Goal: Find contact information: Find contact information

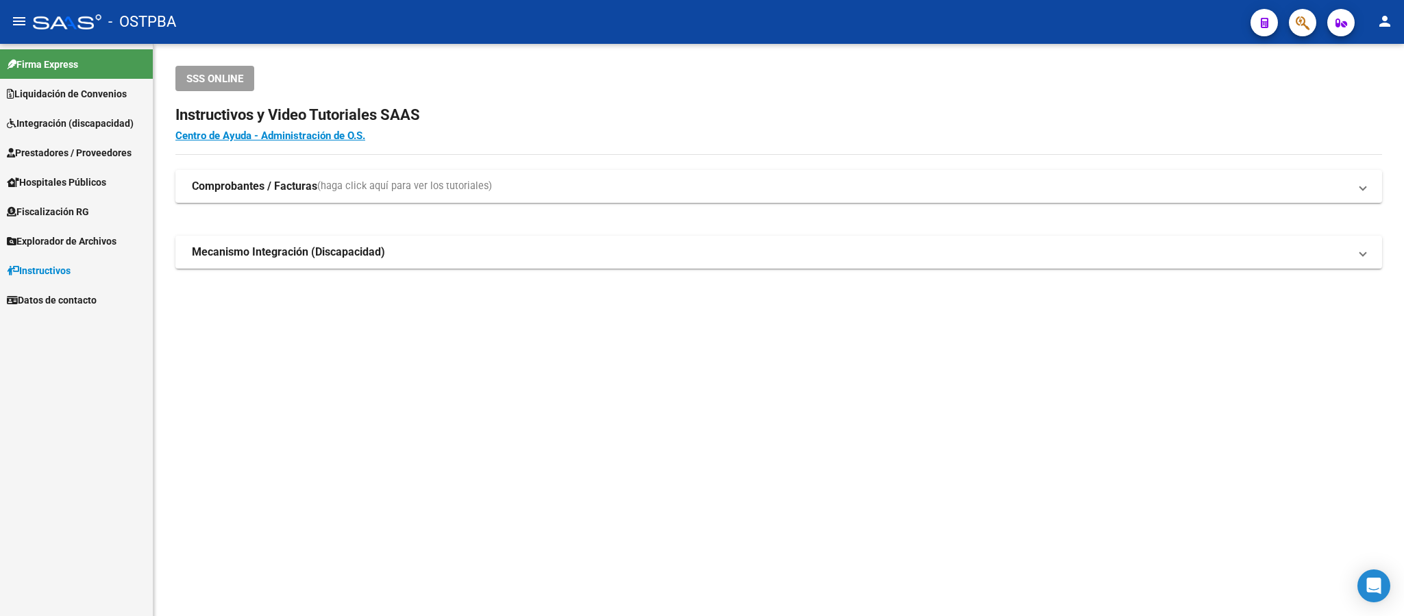
click at [84, 129] on span "Integración (discapacidad)" at bounding box center [70, 123] width 127 height 15
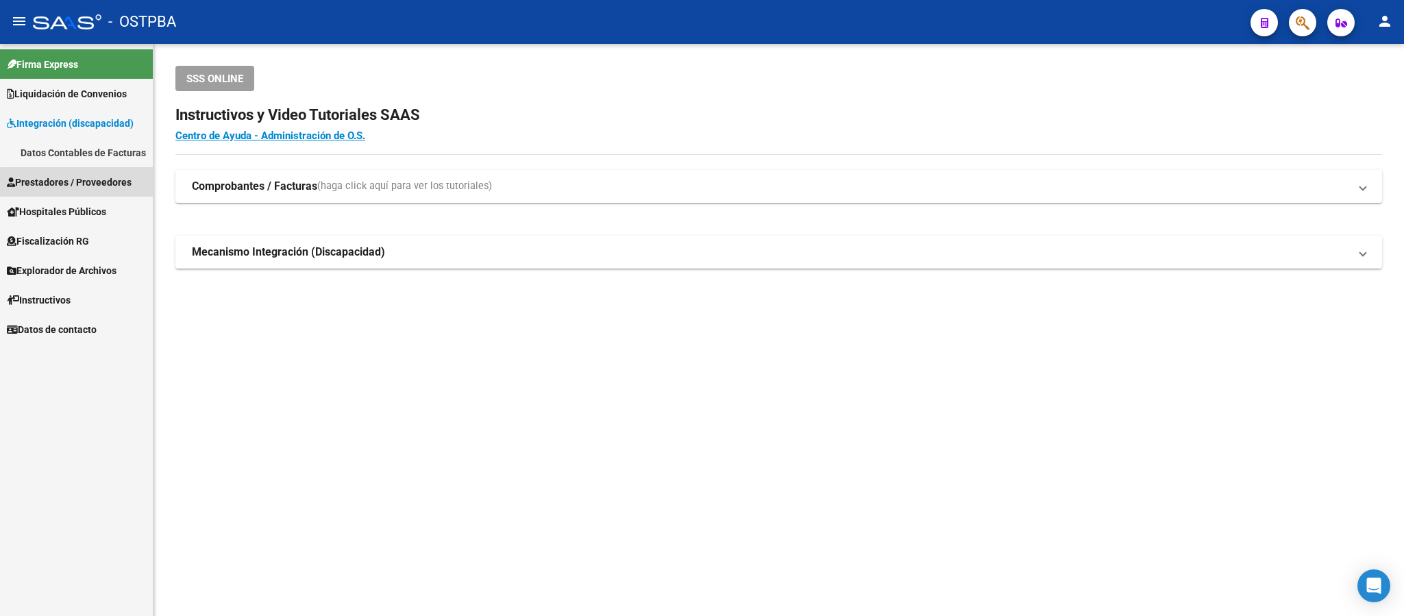
click at [94, 188] on span "Prestadores / Proveedores" at bounding box center [69, 182] width 125 height 15
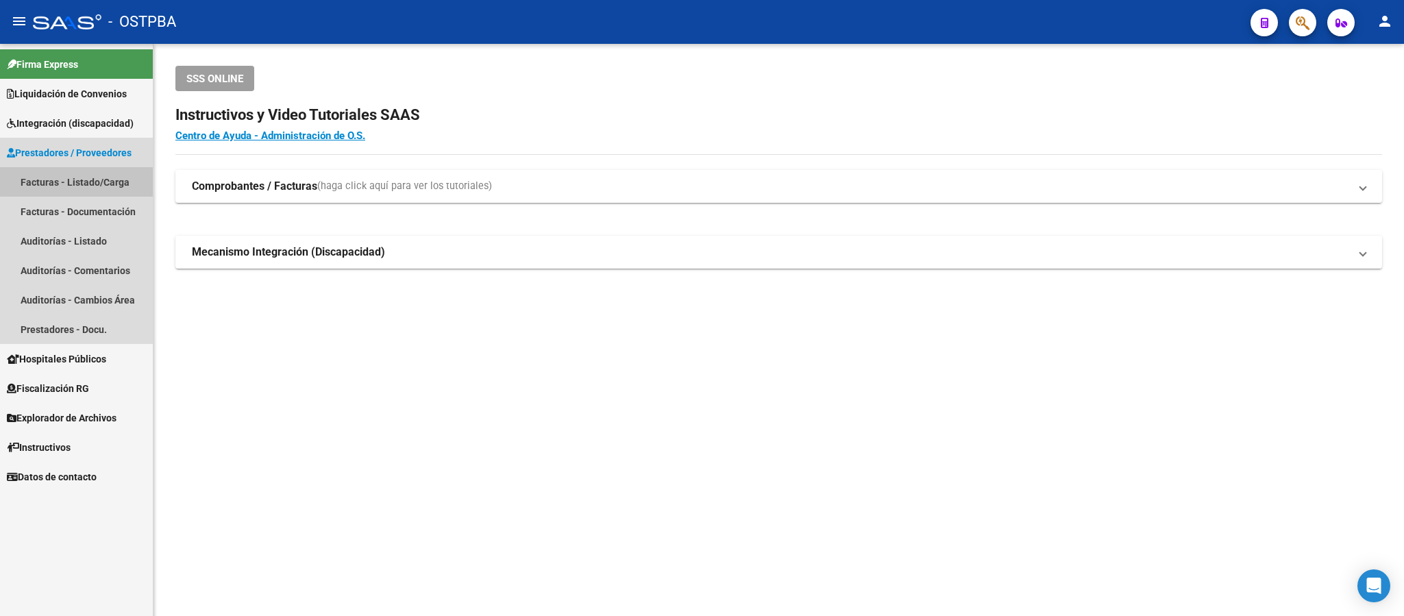
click at [104, 180] on link "Facturas - Listado/Carga" at bounding box center [76, 181] width 153 height 29
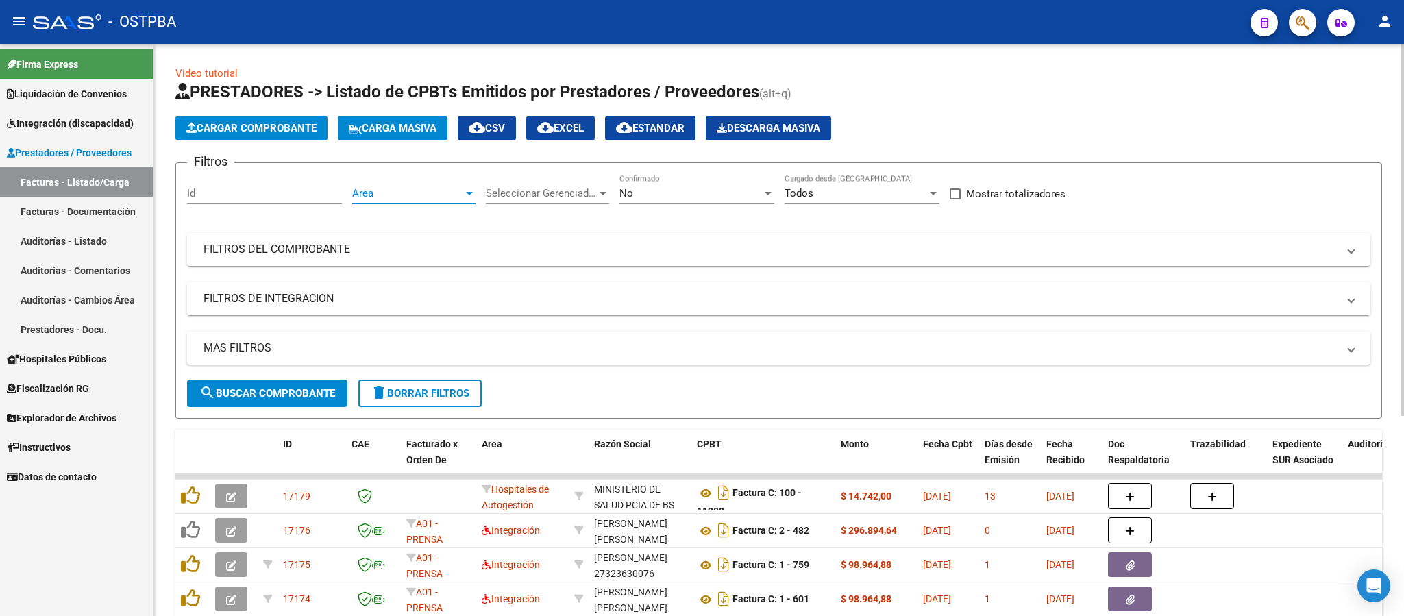
click at [473, 195] on div at bounding box center [469, 193] width 7 height 3
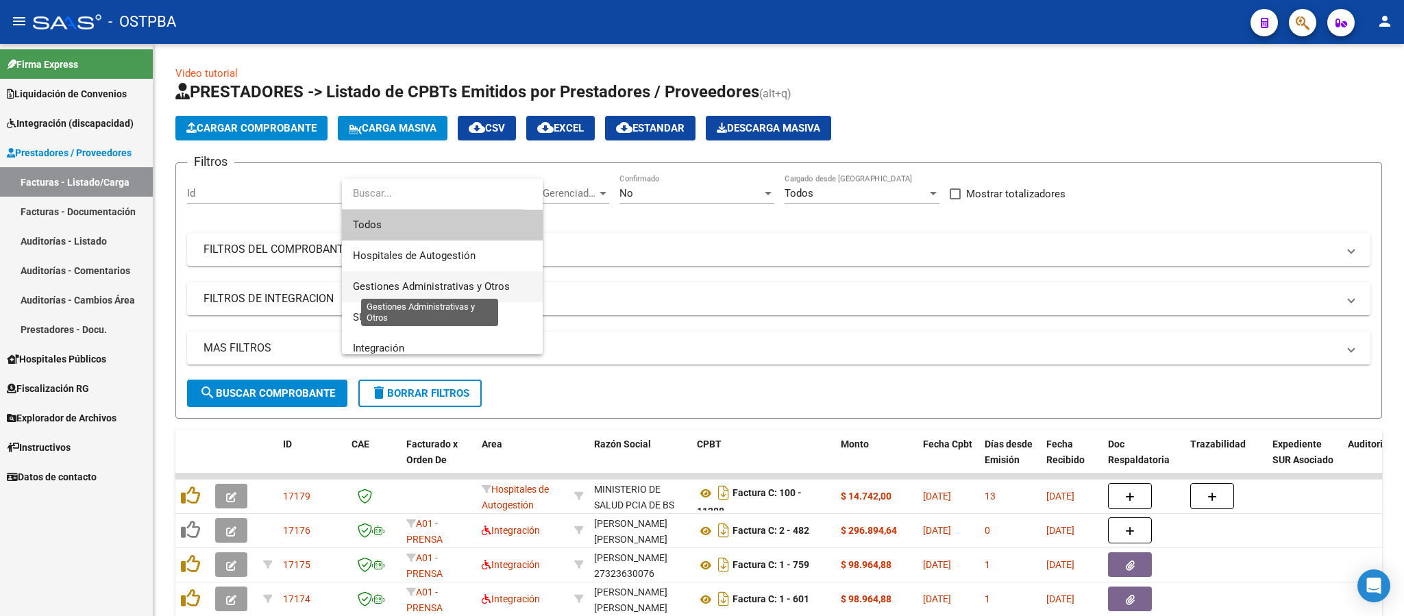
click at [489, 286] on span "Gestiones Administrativas y Otros" at bounding box center [431, 286] width 157 height 12
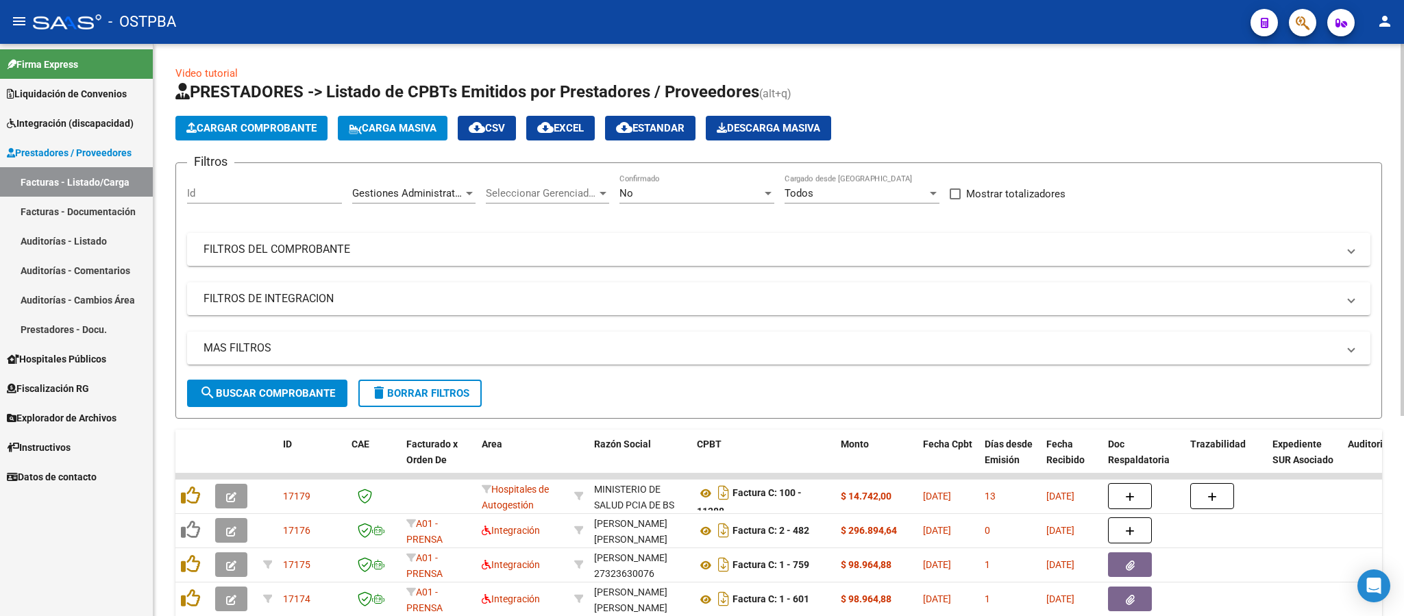
click at [318, 410] on form "Filtros Id Gestiones Administrativas y Otros Area Seleccionar Gerenciador Selec…" at bounding box center [778, 290] width 1206 height 256
click at [322, 398] on span "search Buscar Comprobante" at bounding box center [267, 393] width 136 height 12
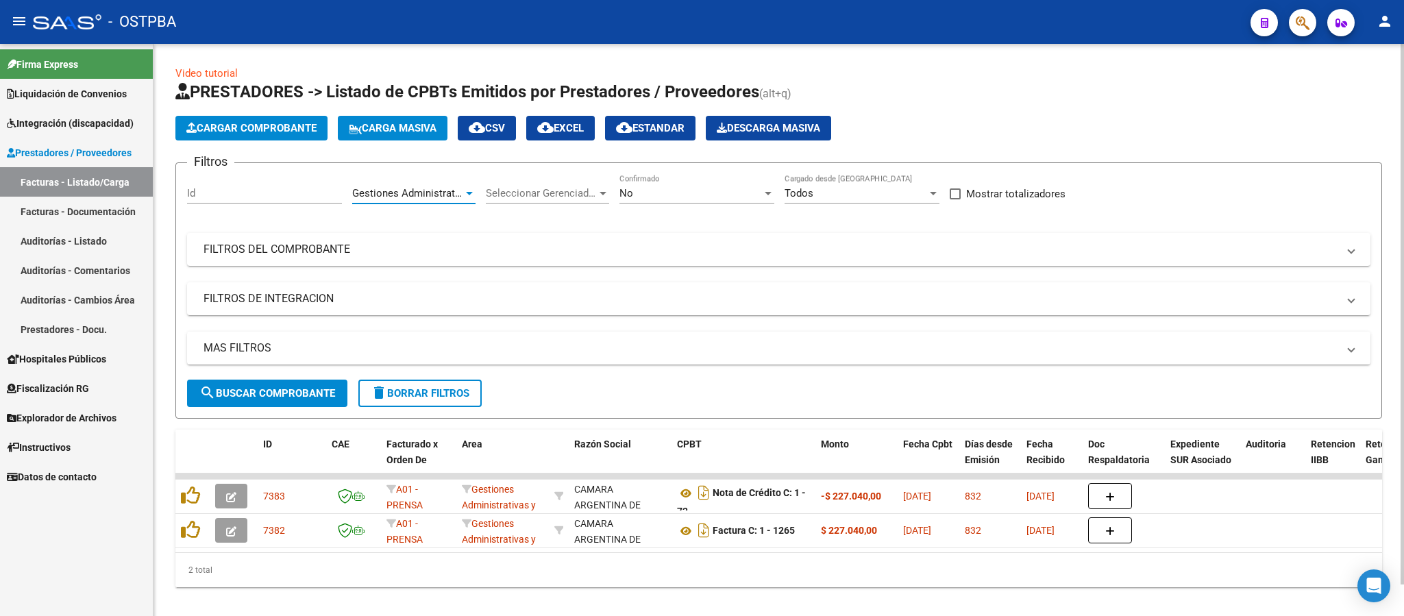
click at [441, 197] on span "Gestiones Administrativas y Otros" at bounding box center [430, 193] width 157 height 12
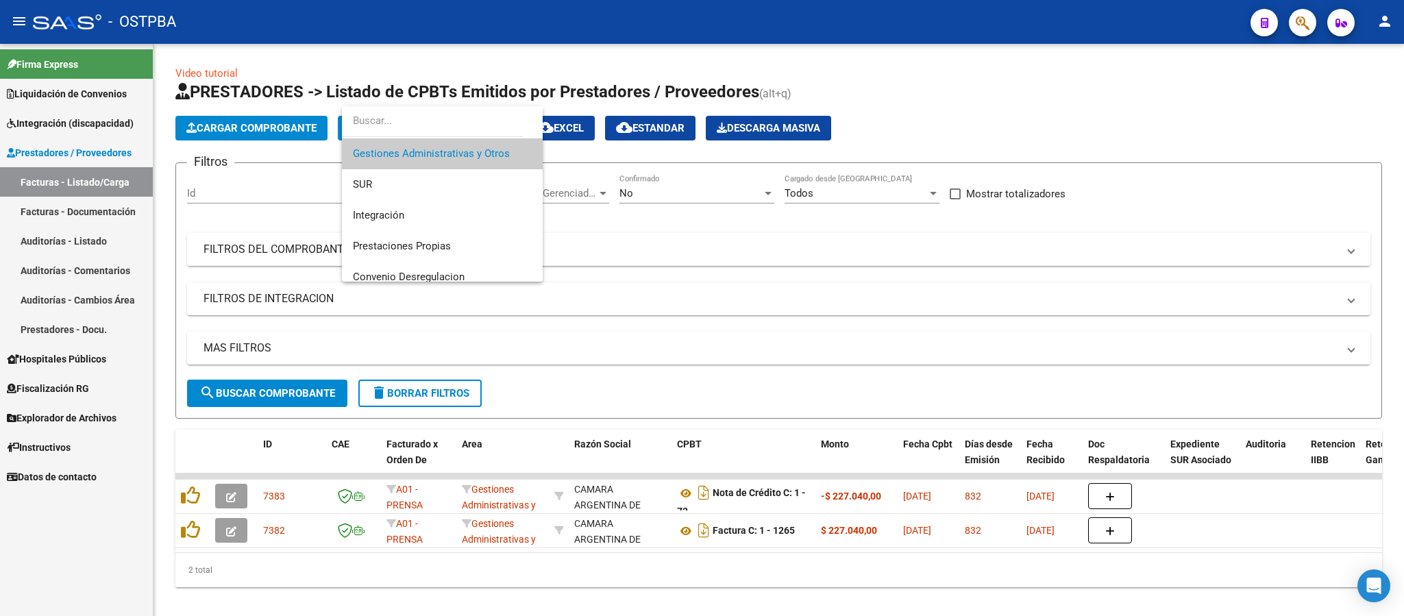
scroll to position [100, 0]
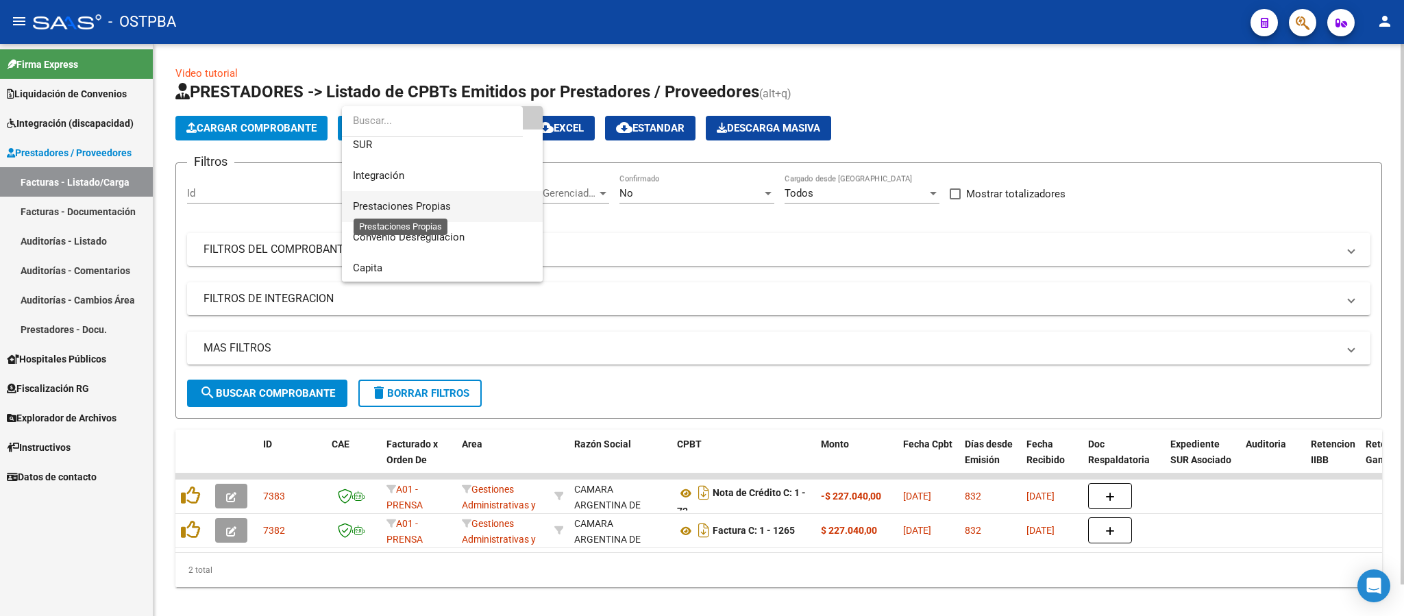
click at [436, 208] on span "Prestaciones Propias" at bounding box center [402, 206] width 98 height 12
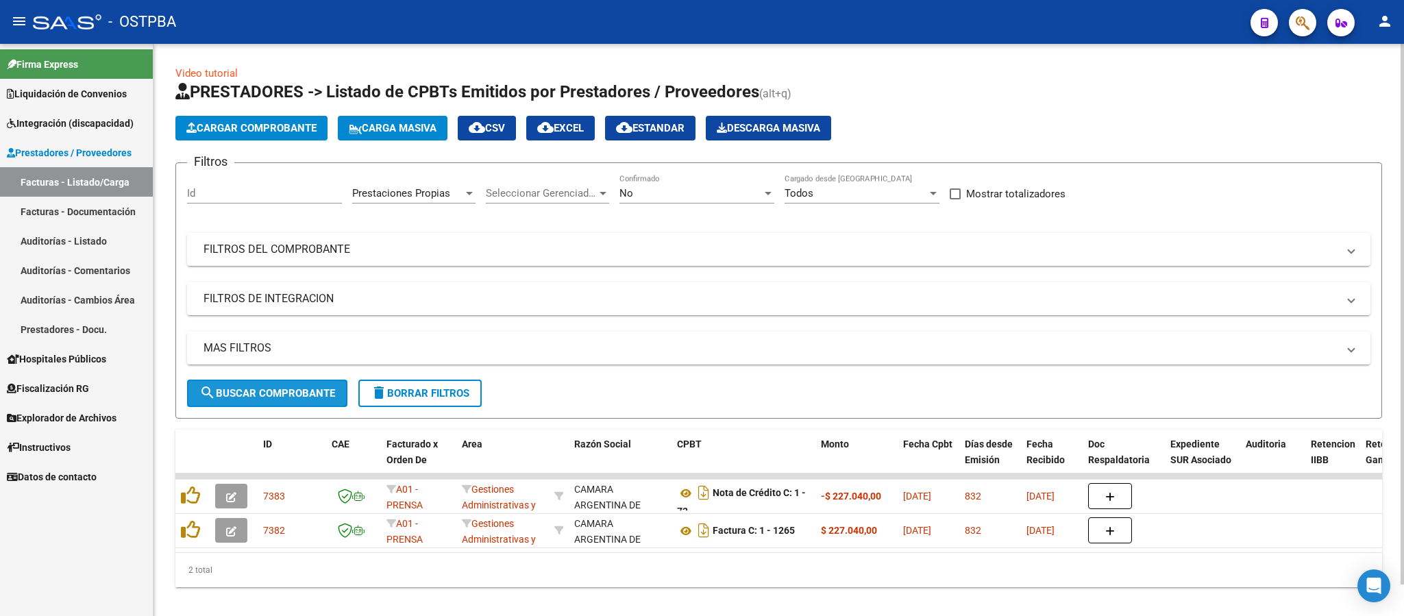
click at [299, 394] on span "search Buscar Comprobante" at bounding box center [267, 393] width 136 height 12
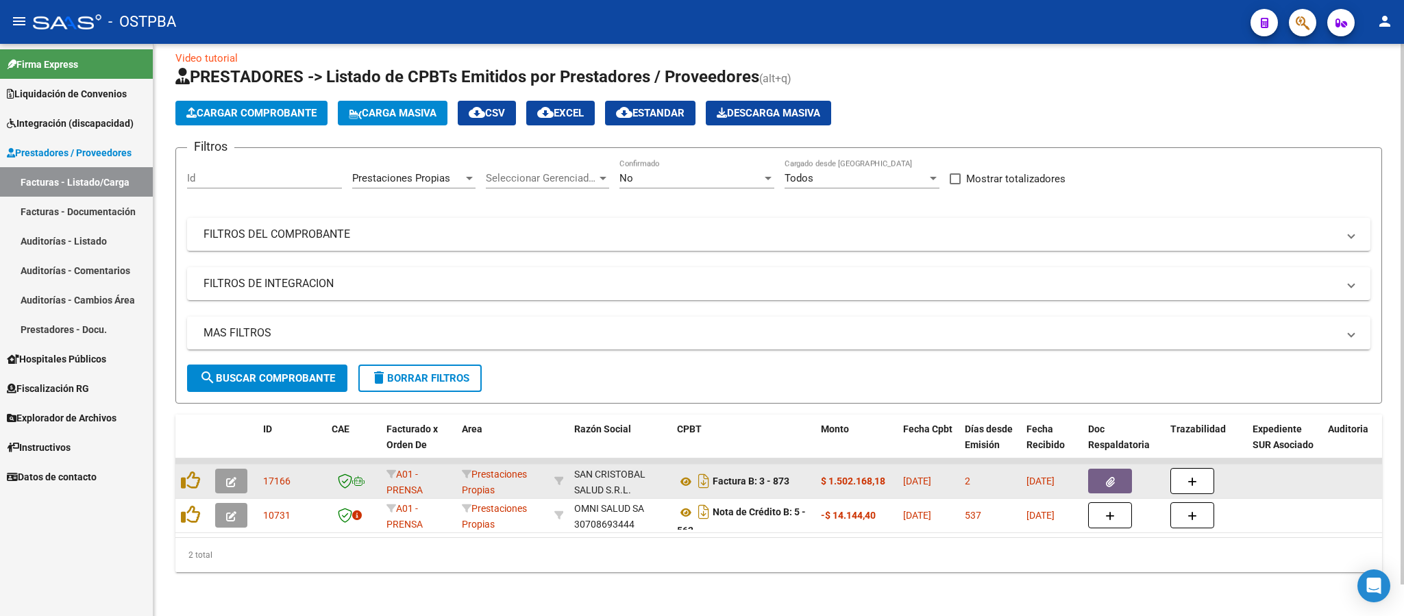
scroll to position [34, 0]
click at [706, 470] on icon "Descargar documento" at bounding box center [704, 481] width 18 height 22
click at [1095, 469] on button "button" at bounding box center [1110, 481] width 44 height 25
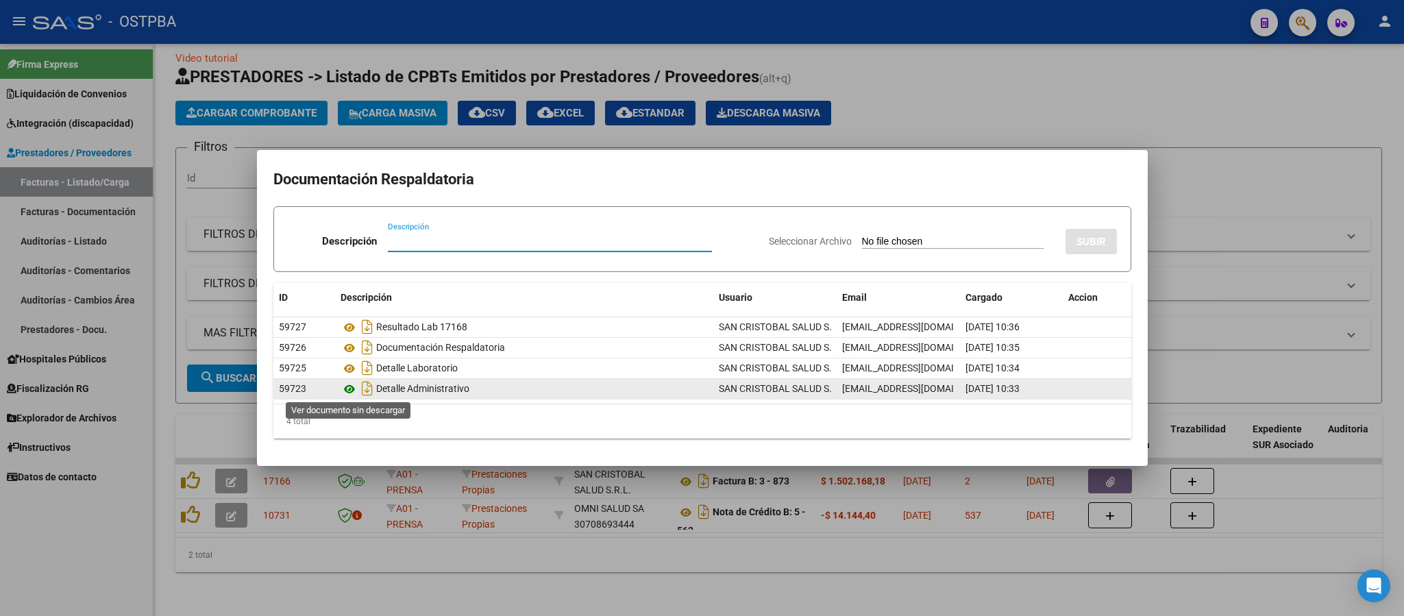
click at [353, 388] on icon at bounding box center [349, 389] width 18 height 16
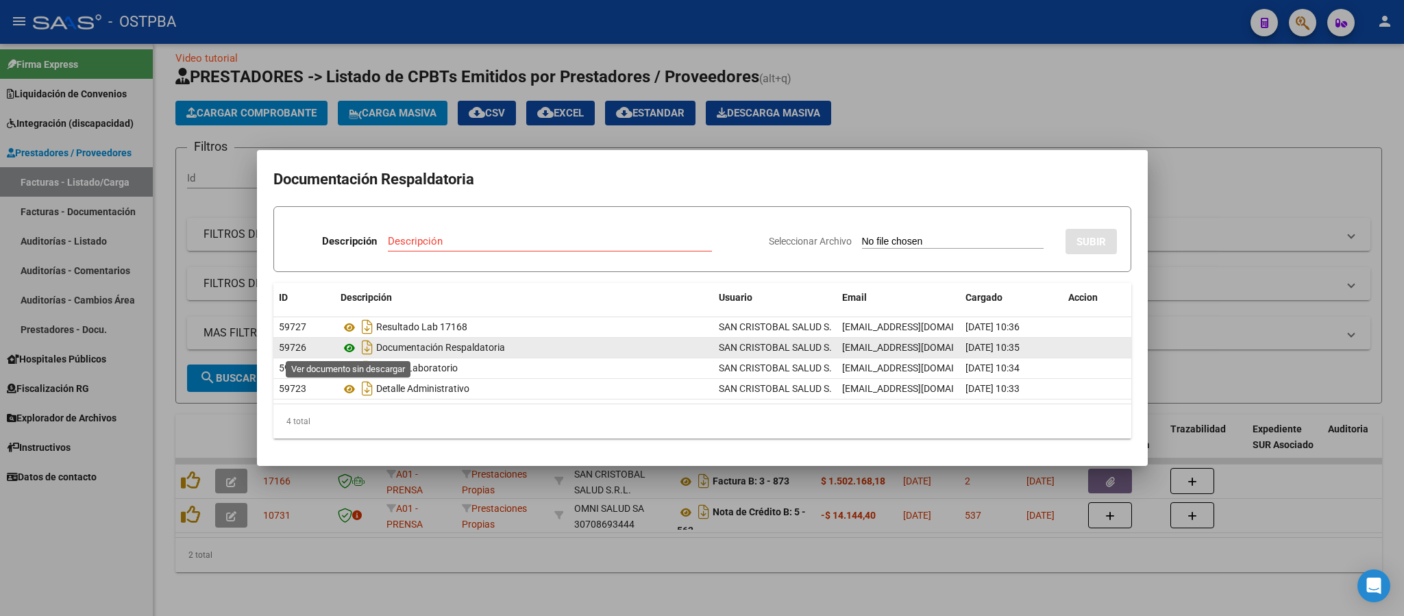
click at [345, 347] on icon at bounding box center [349, 348] width 18 height 16
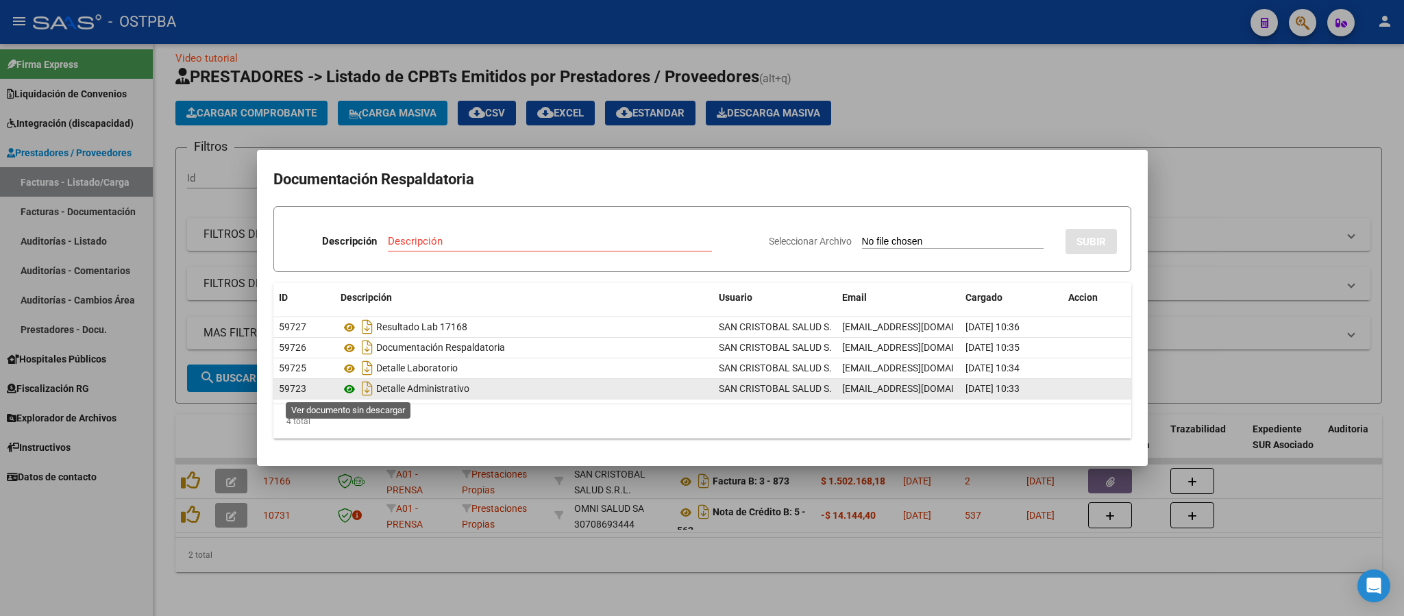
click at [349, 392] on icon at bounding box center [349, 389] width 18 height 16
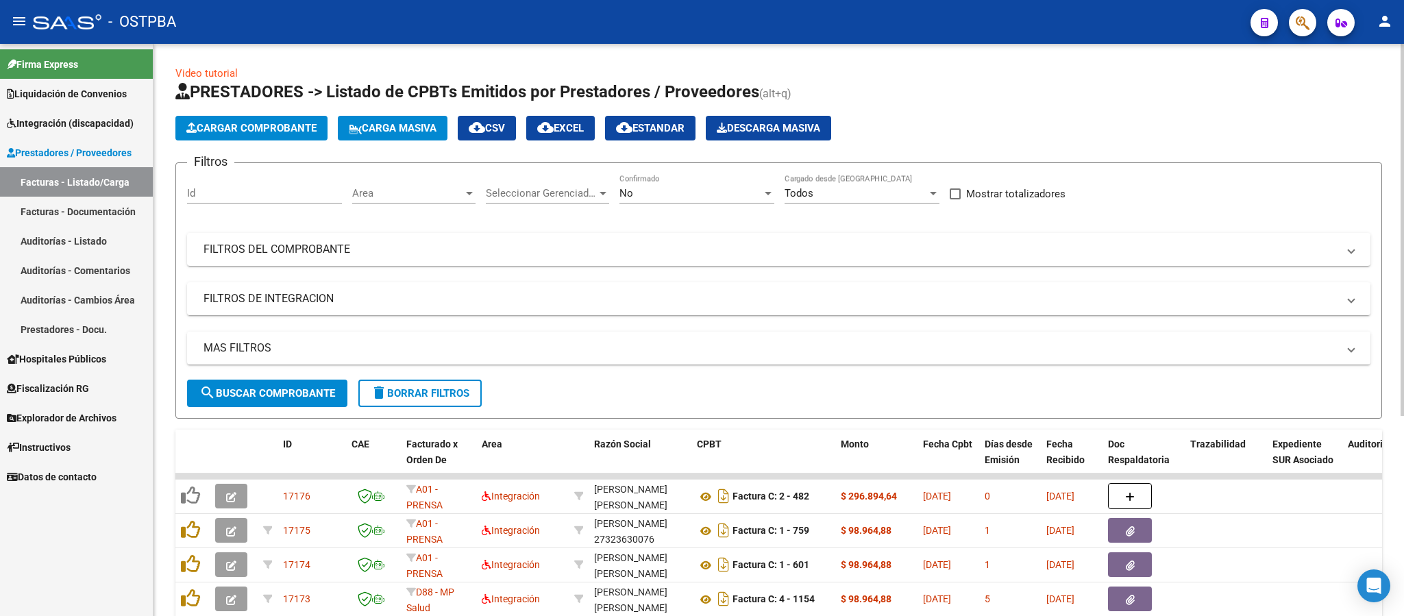
click at [458, 189] on span "Area" at bounding box center [407, 193] width 111 height 12
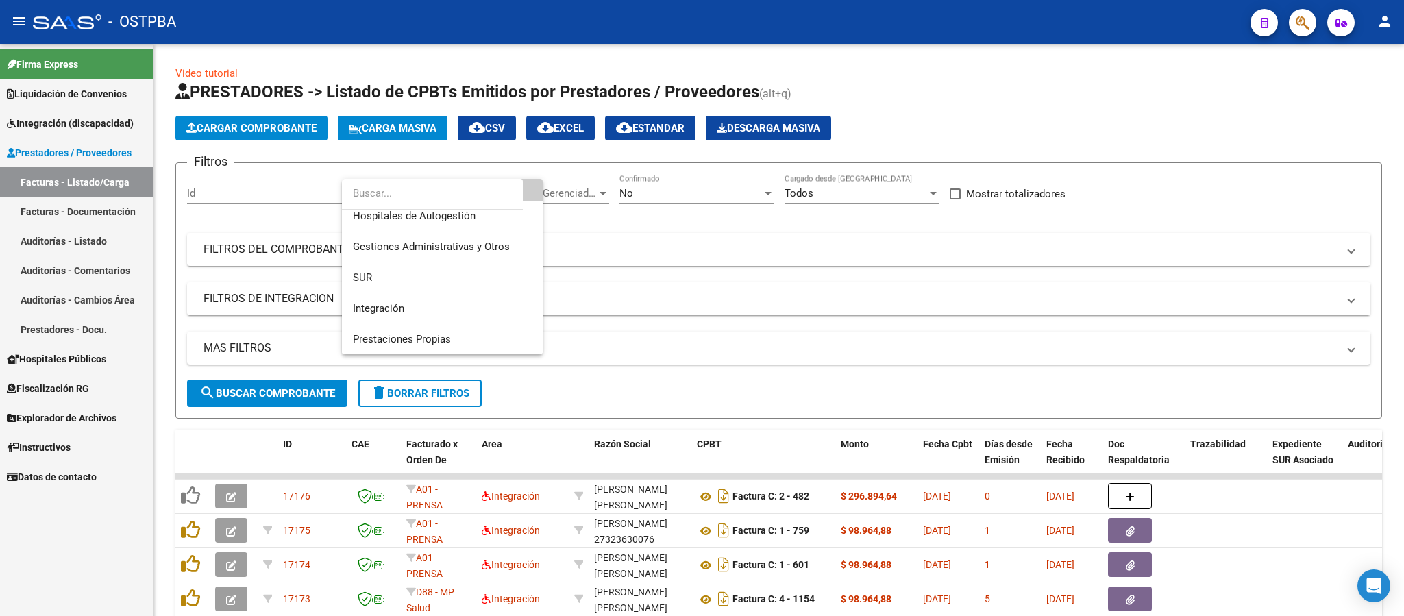
scroll to position [80, 0]
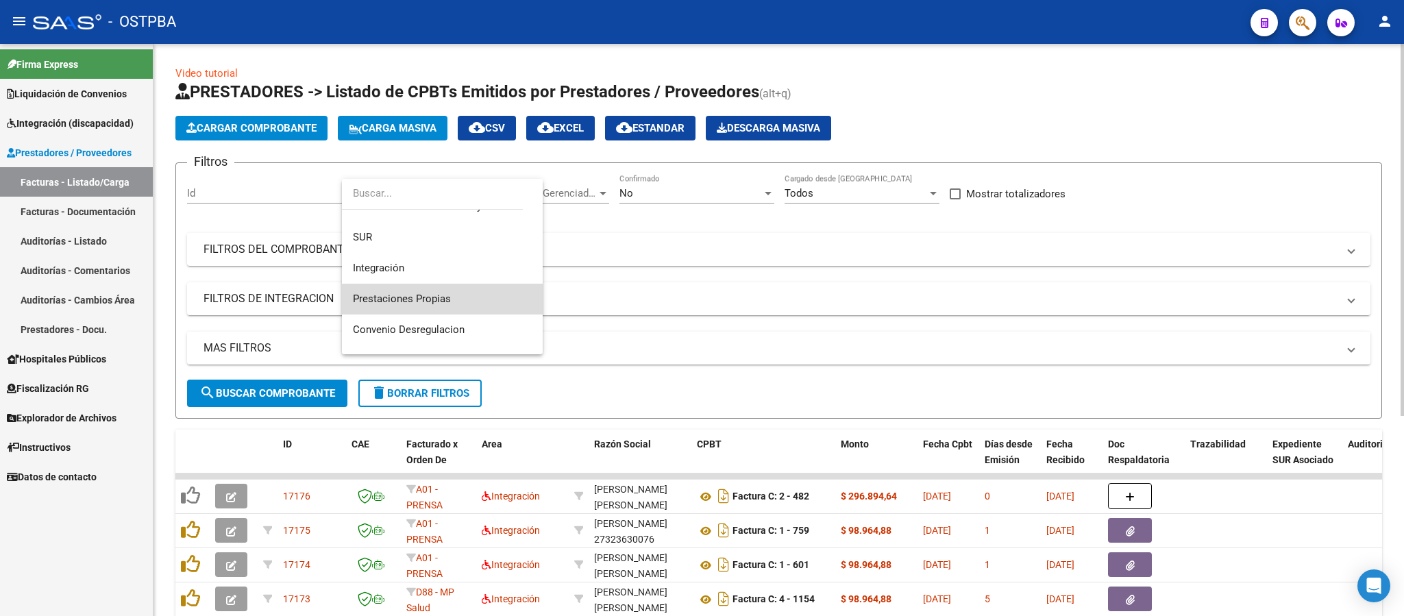
drag, startPoint x: 450, startPoint y: 300, endPoint x: 349, endPoint y: 373, distance: 125.1
click at [449, 299] on span "Prestaciones Propias" at bounding box center [442, 299] width 179 height 31
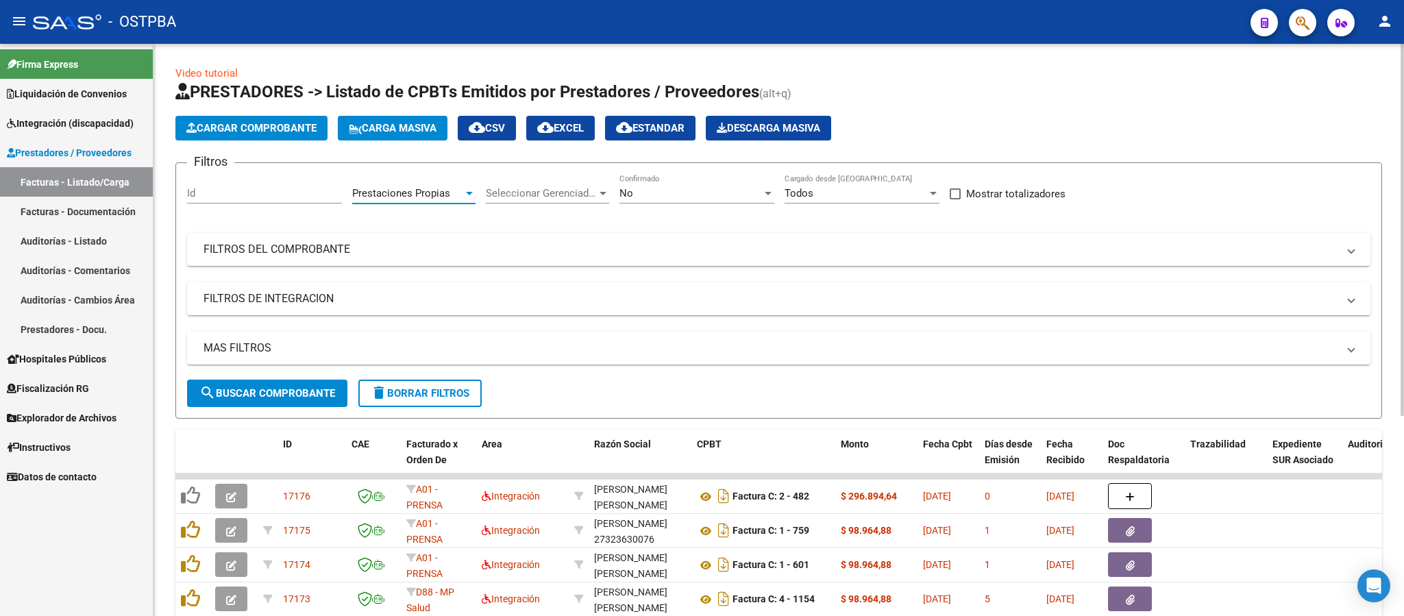
click at [312, 388] on span "search Buscar Comprobante" at bounding box center [267, 393] width 136 height 12
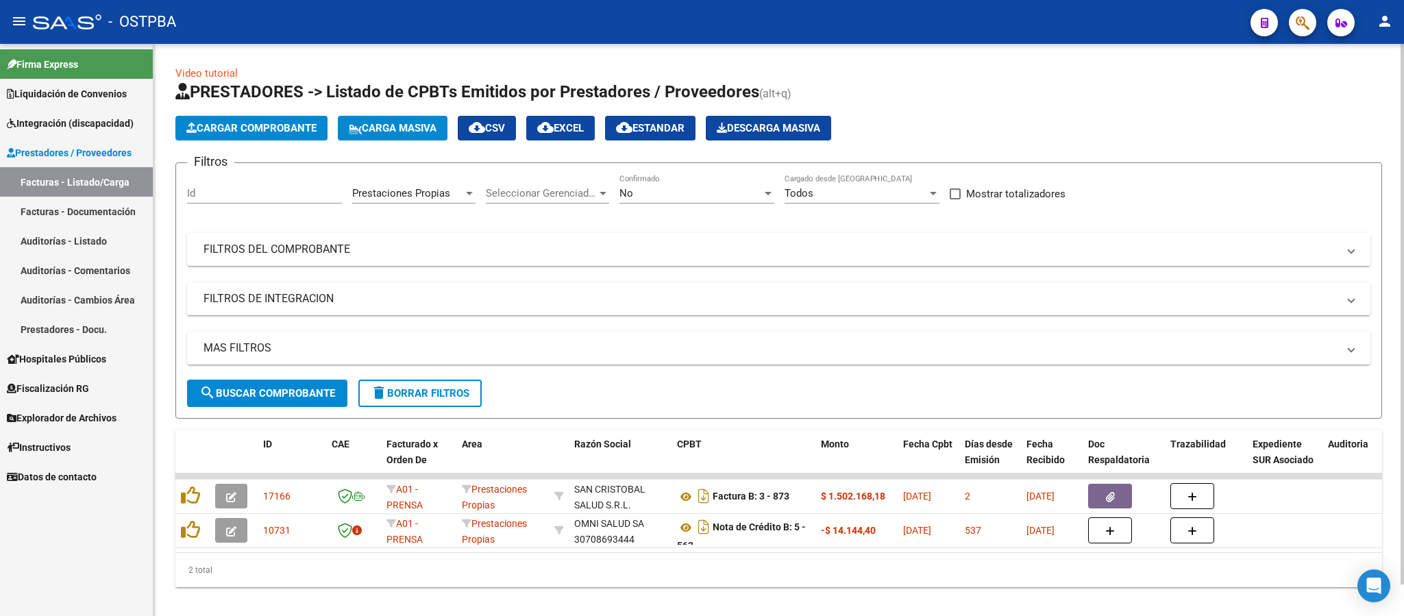
click at [462, 188] on div "Prestaciones Propias" at bounding box center [407, 193] width 111 height 12
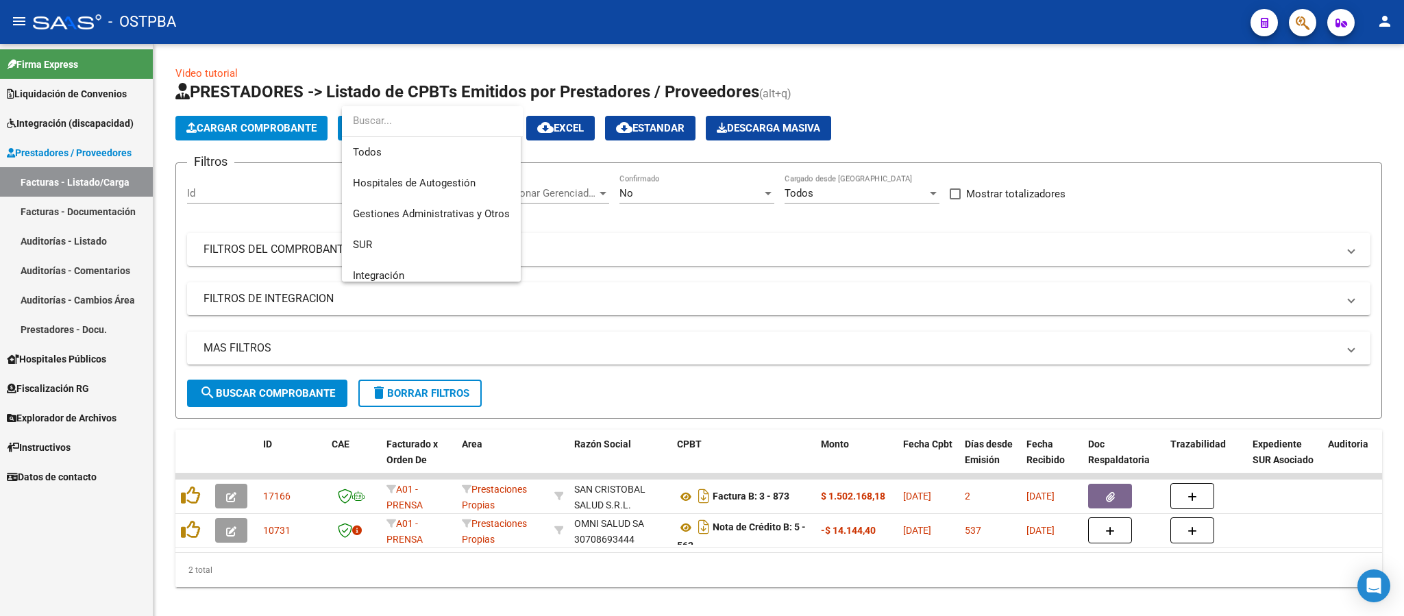
scroll to position [112, 0]
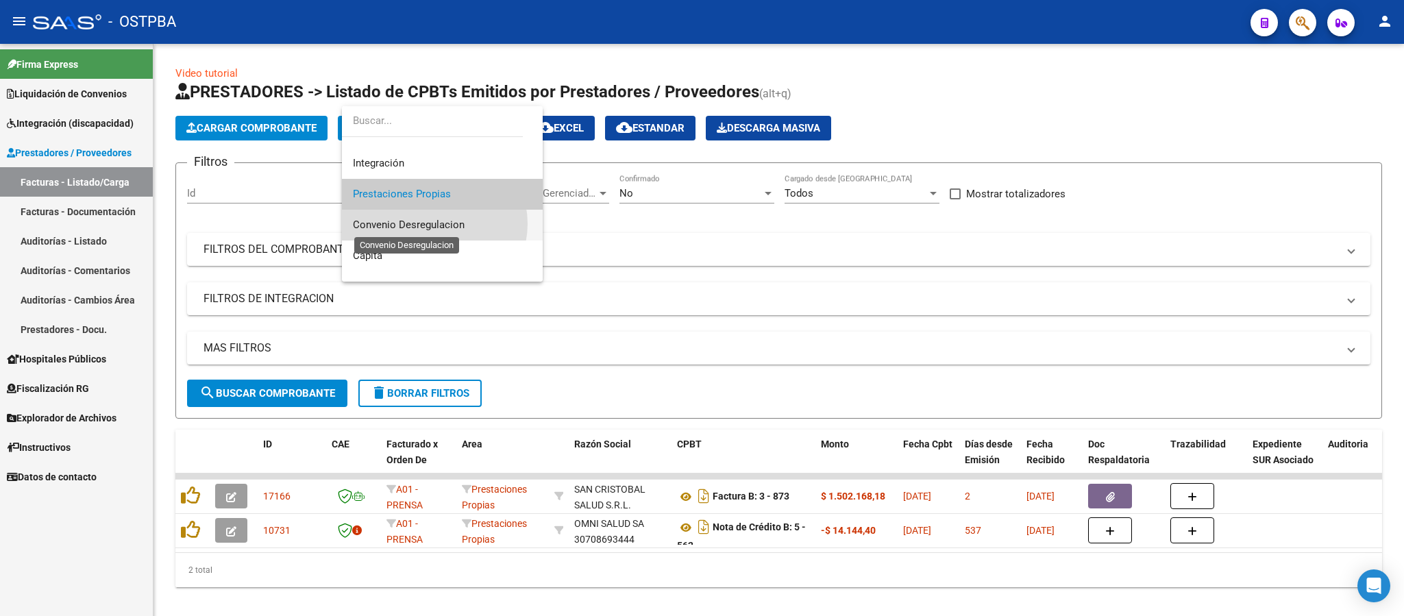
click at [434, 223] on span "Convenio Desregulacion" at bounding box center [409, 225] width 112 height 12
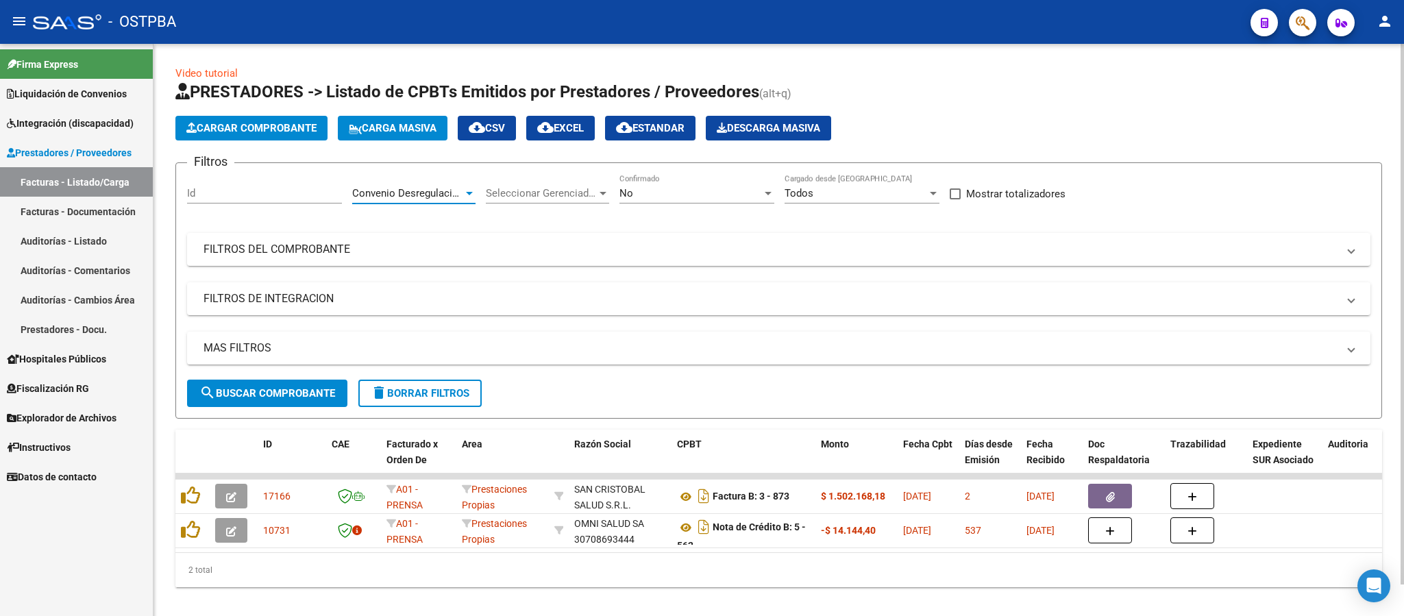
click at [310, 386] on button "search Buscar Comprobante" at bounding box center [267, 393] width 160 height 27
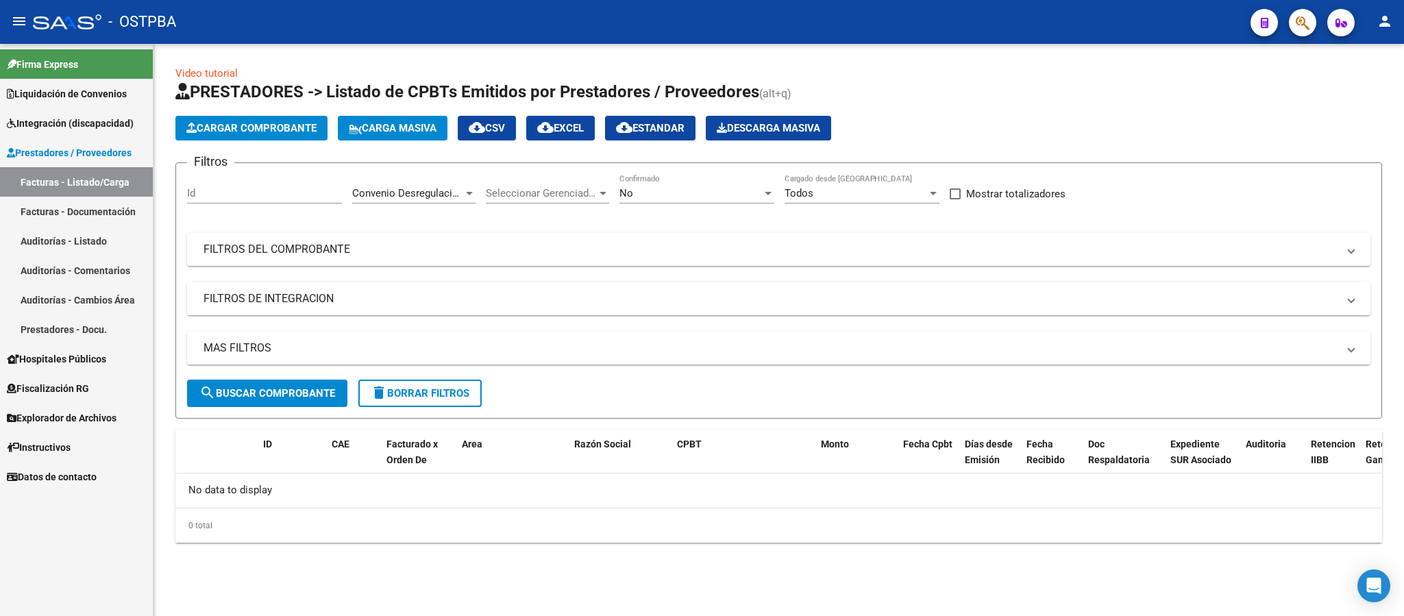
click at [453, 197] on span "Convenio Desregulacion" at bounding box center [408, 193] width 112 height 12
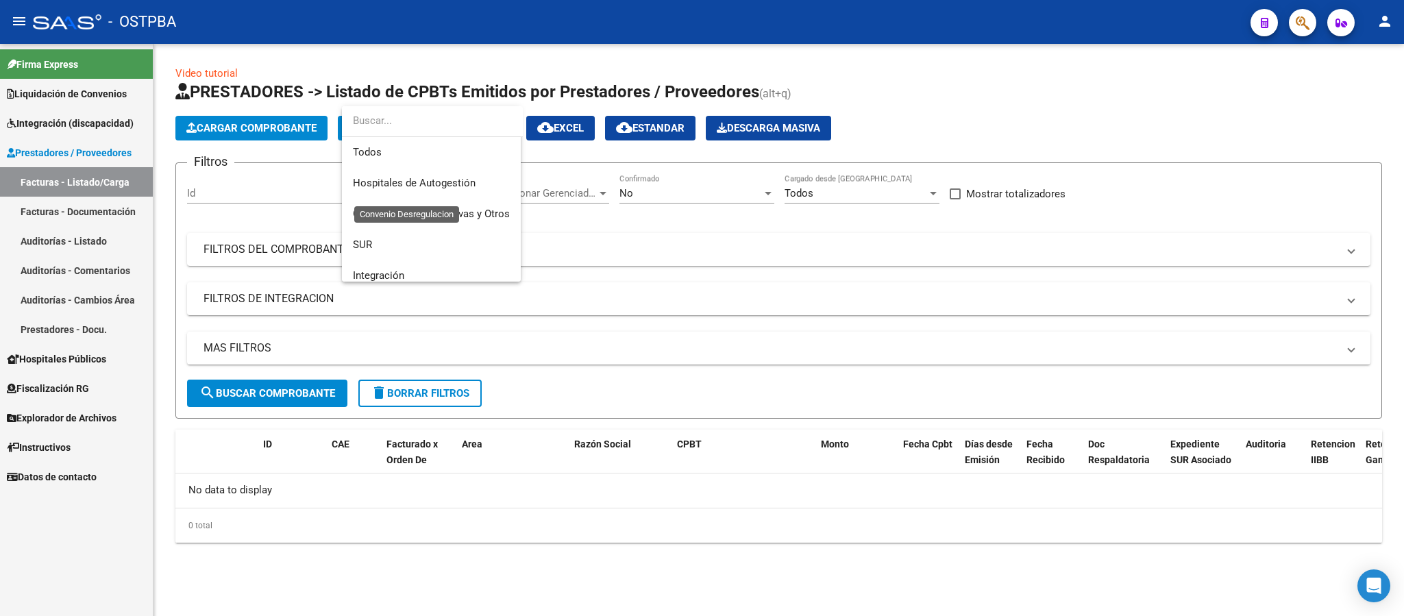
scroll to position [143, 0]
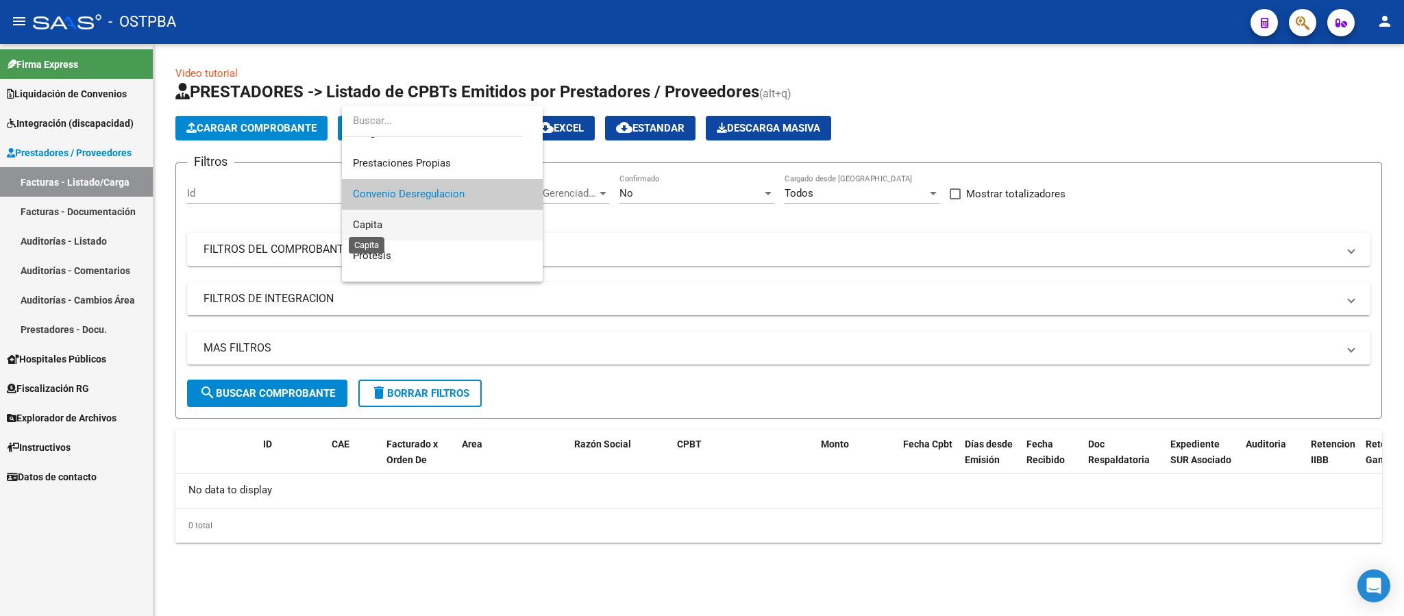
click at [369, 222] on span "Capita" at bounding box center [367, 225] width 29 height 12
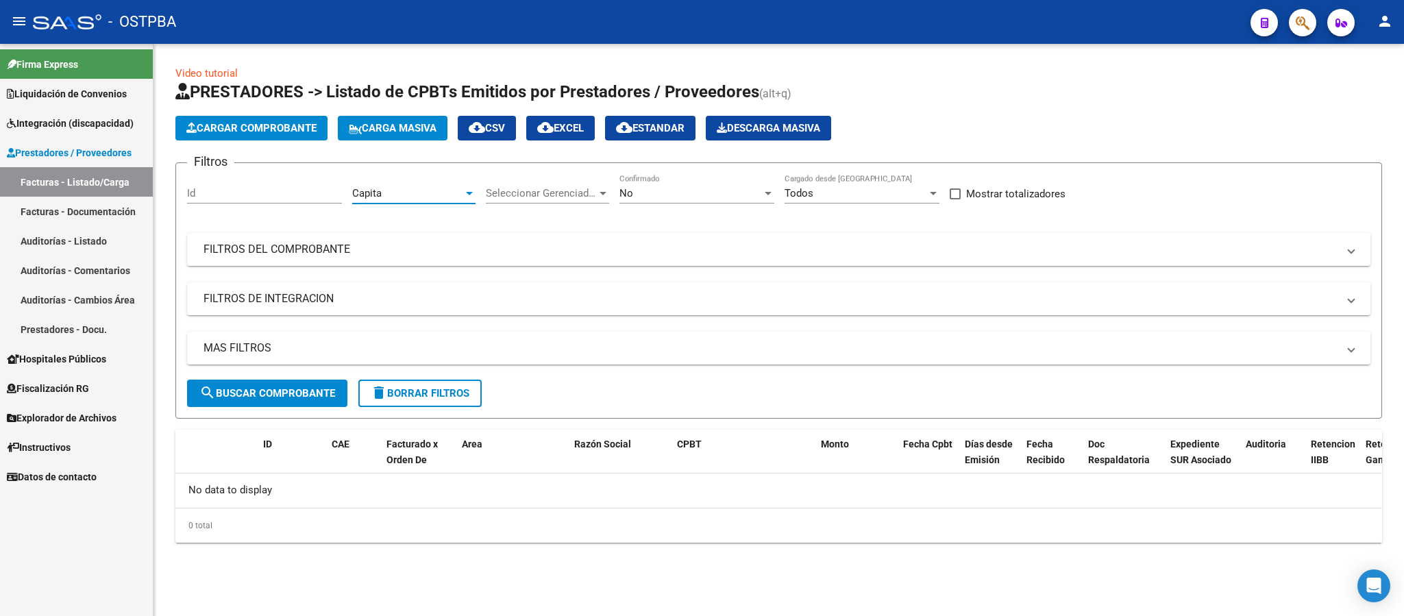
click at [302, 388] on span "search Buscar Comprobante" at bounding box center [267, 393] width 136 height 12
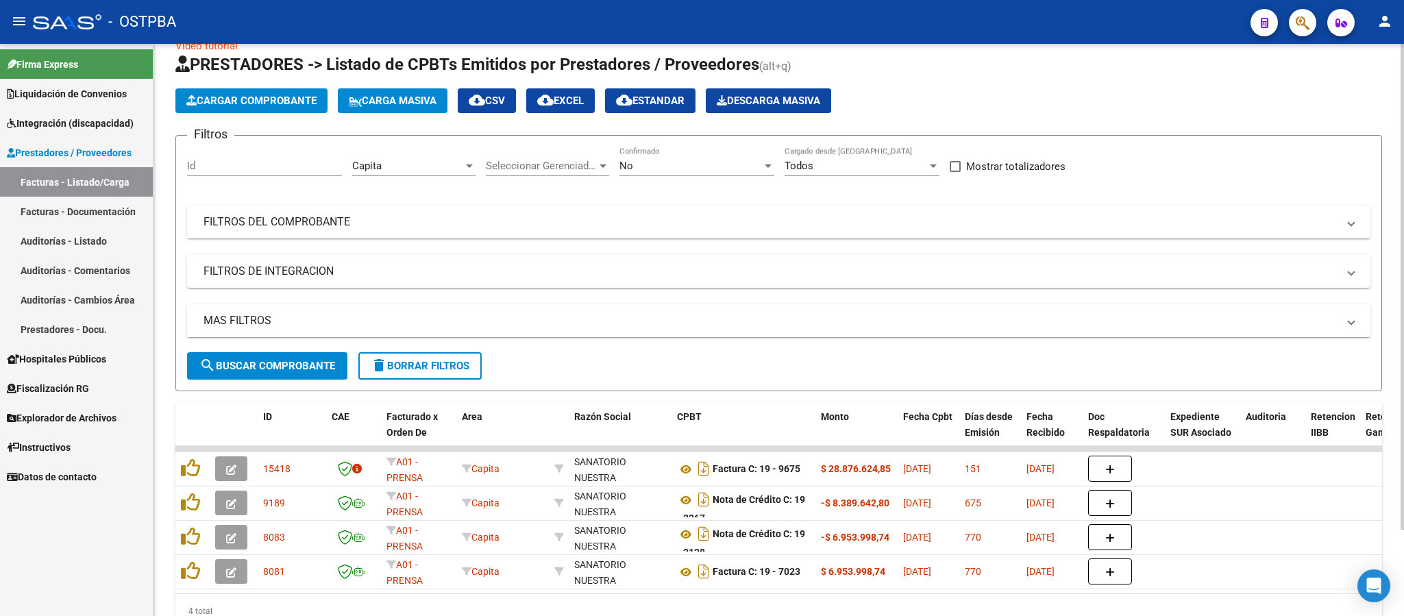
scroll to position [0, 0]
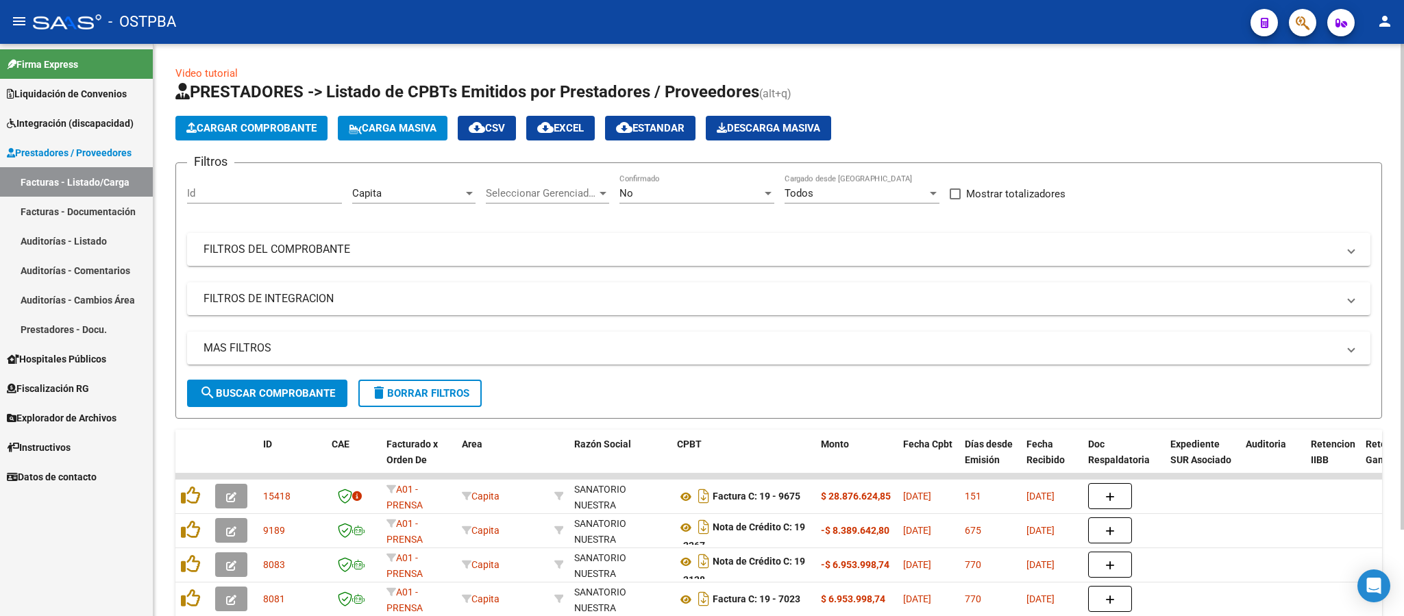
click at [468, 189] on div at bounding box center [469, 193] width 12 height 11
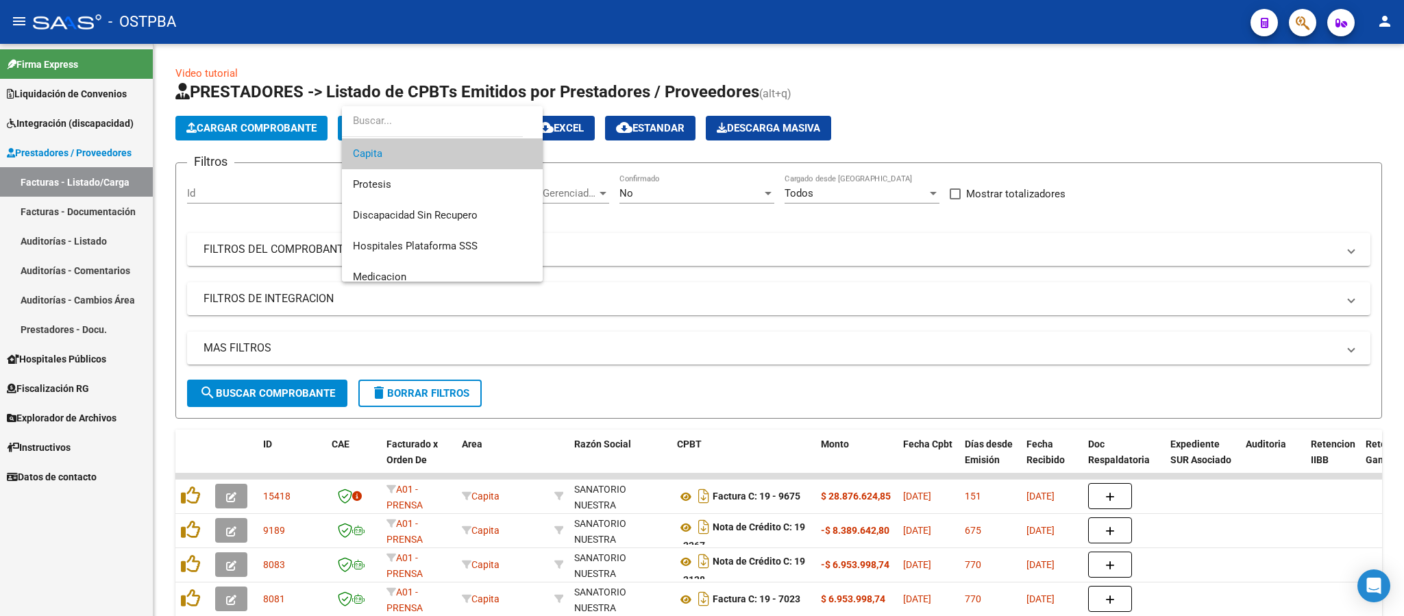
scroll to position [225, 0]
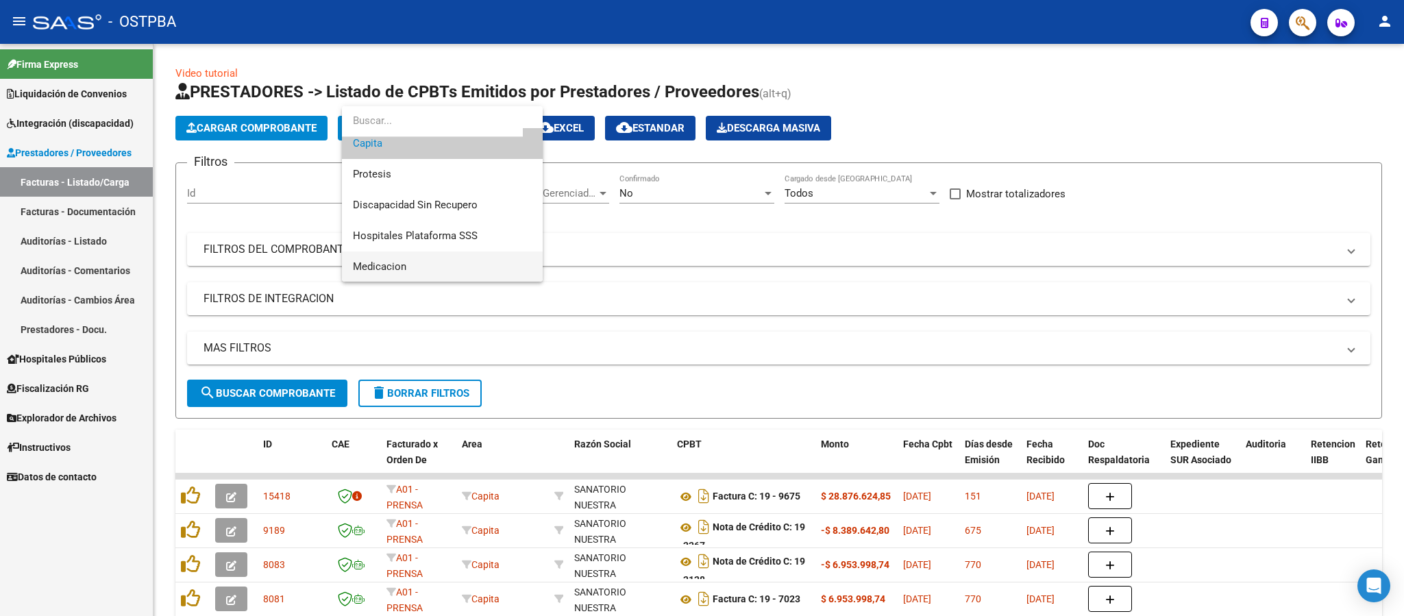
click at [421, 271] on span "Medicacion" at bounding box center [442, 266] width 179 height 31
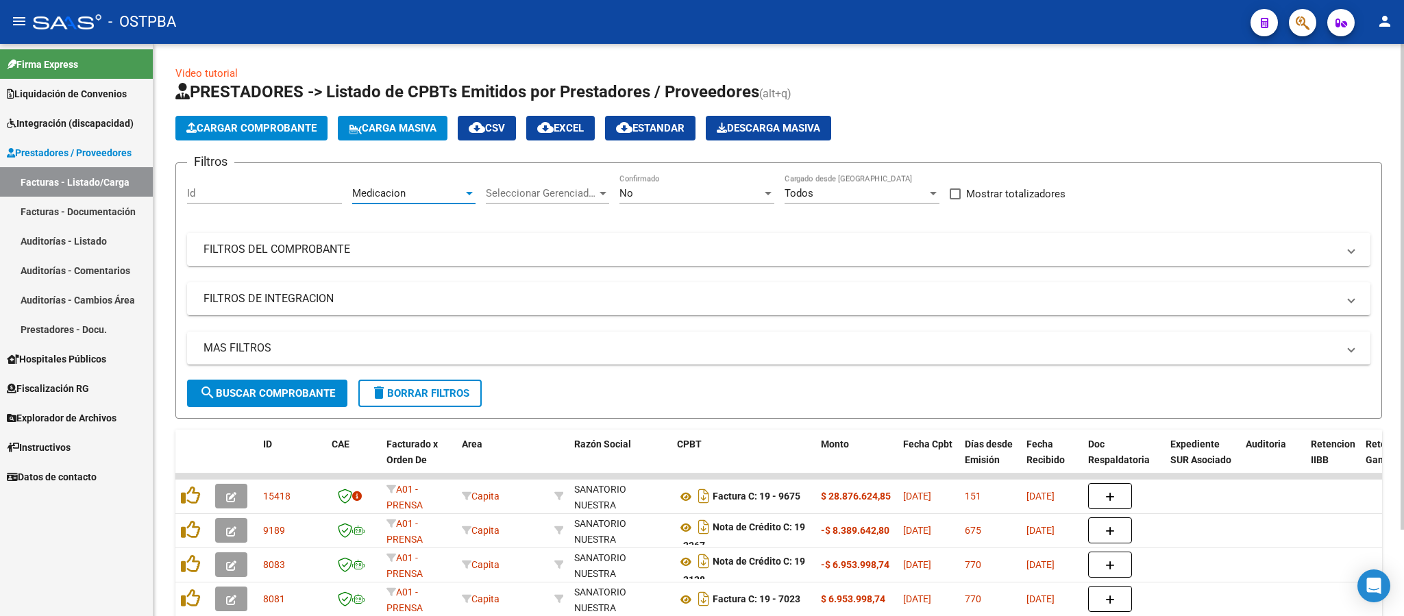
click at [304, 252] on mat-panel-title "FILTROS DEL COMPROBANTE" at bounding box center [770, 249] width 1134 height 15
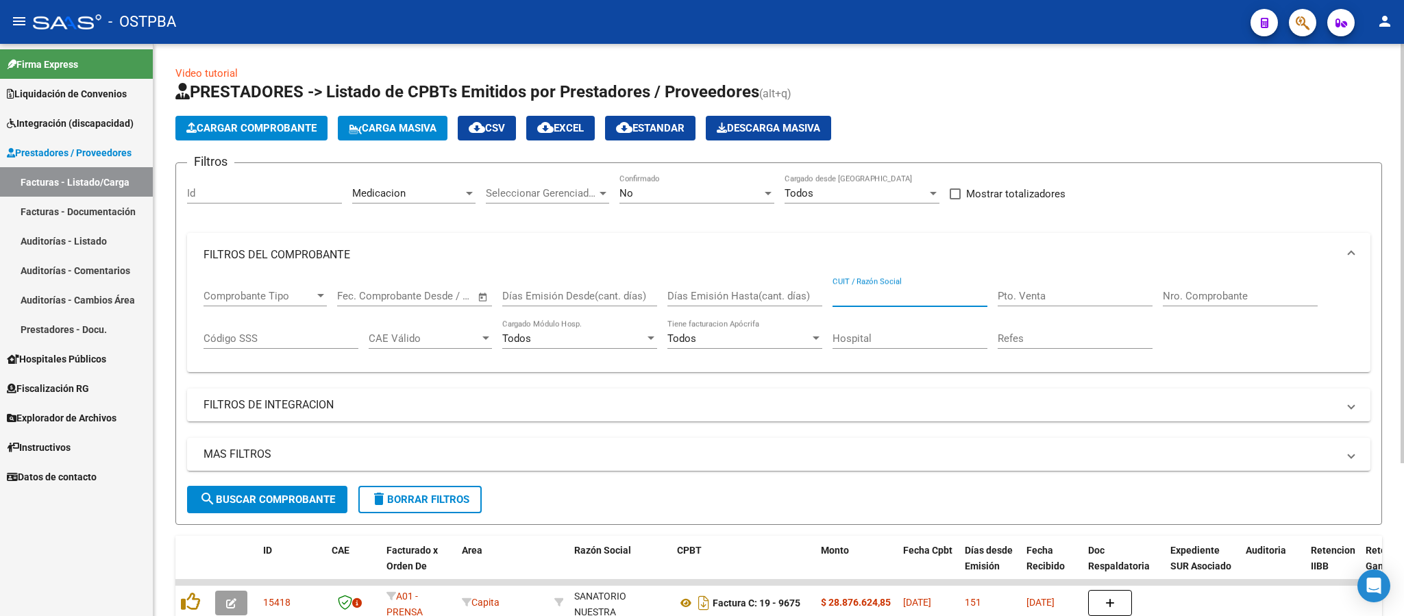
drag, startPoint x: 893, startPoint y: 298, endPoint x: 1011, endPoint y: 293, distance: 117.9
click at [894, 298] on input "CUIT / Razón Social" at bounding box center [909, 296] width 155 height 12
click at [906, 326] on div "Hospital" at bounding box center [909, 333] width 155 height 29
click at [887, 295] on input "g" at bounding box center [909, 296] width 155 height 12
type input "garantia medica"
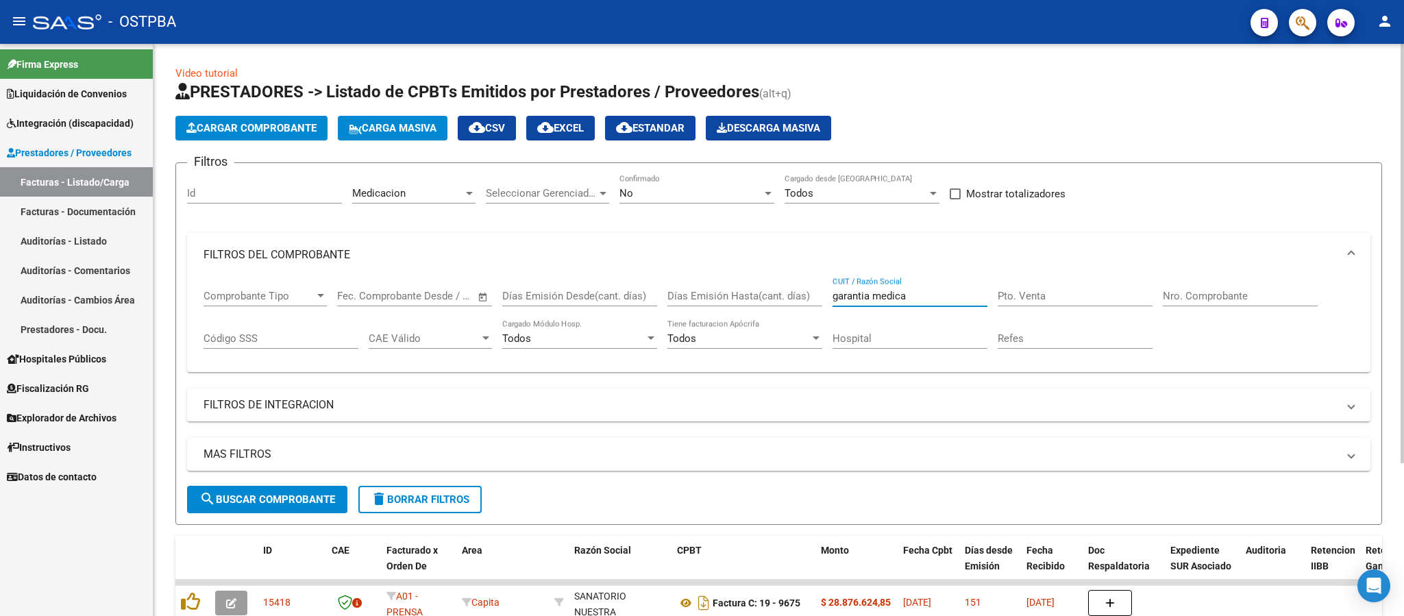
click at [310, 505] on span "search Buscar Comprobante" at bounding box center [267, 499] width 136 height 12
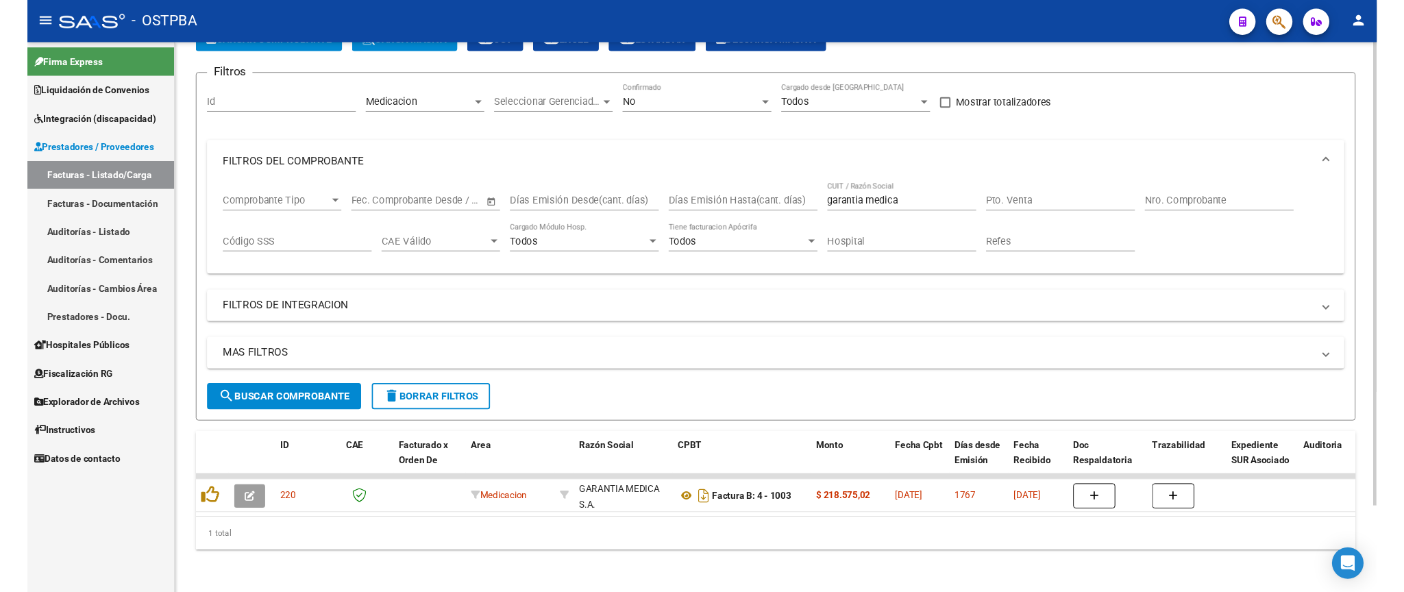
scroll to position [0, 0]
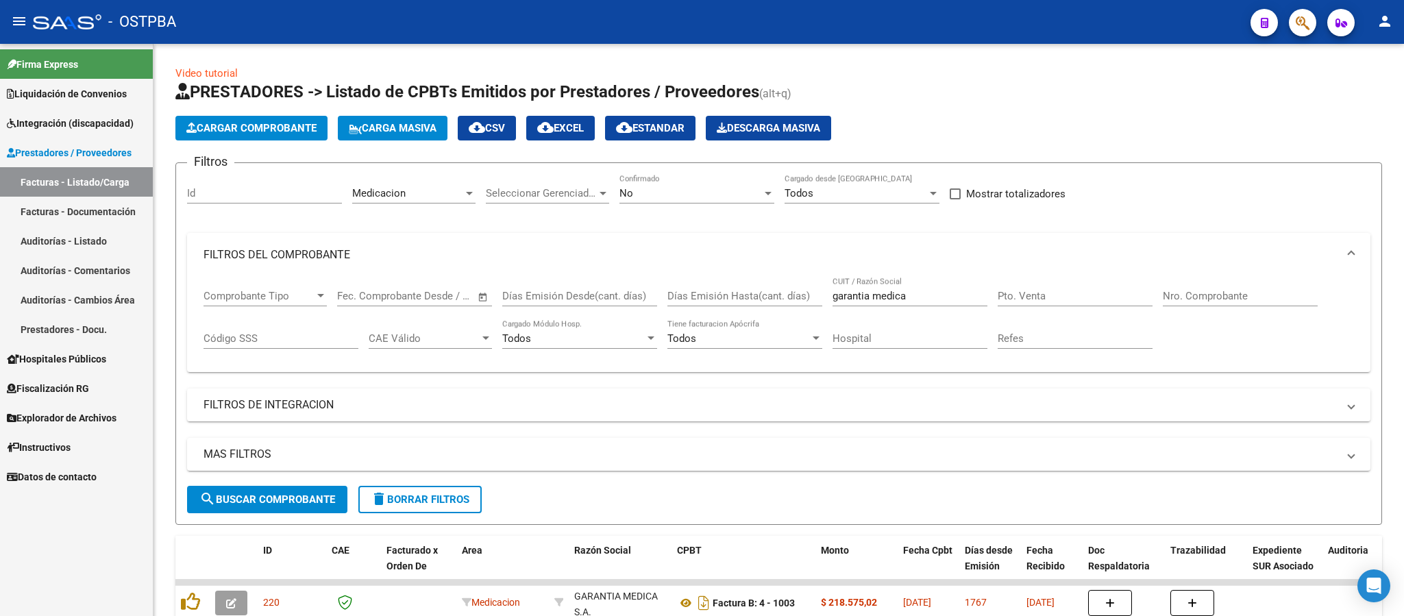
click at [90, 172] on link "Facturas - Listado/Carga" at bounding box center [76, 181] width 153 height 29
click at [440, 501] on span "delete Borrar Filtros" at bounding box center [420, 499] width 99 height 12
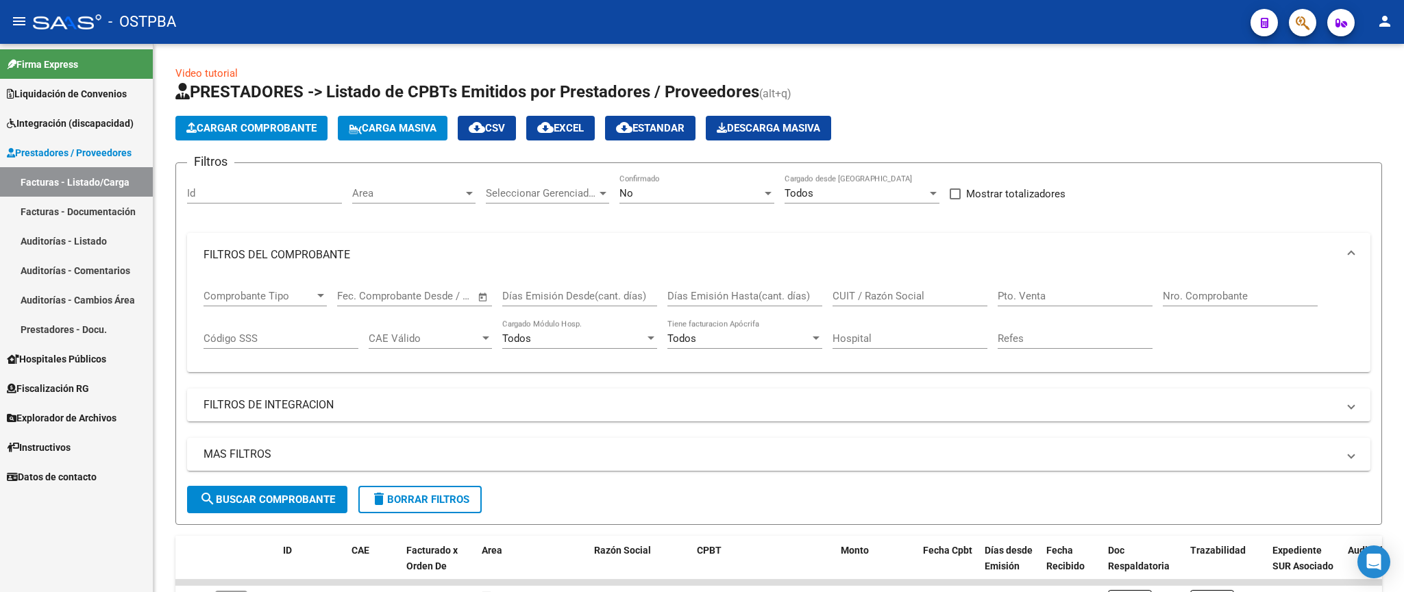
click at [88, 473] on span "Datos de contacto" at bounding box center [52, 476] width 90 height 15
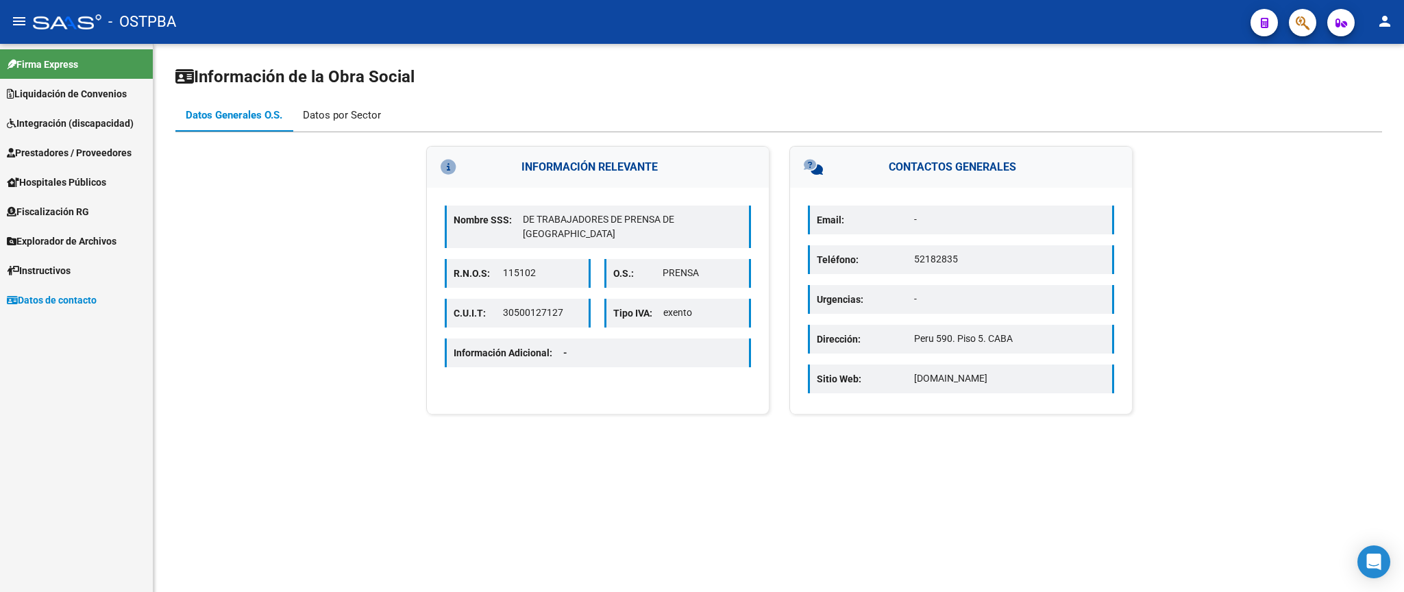
click at [326, 110] on div "Datos por Sector" at bounding box center [342, 115] width 78 height 15
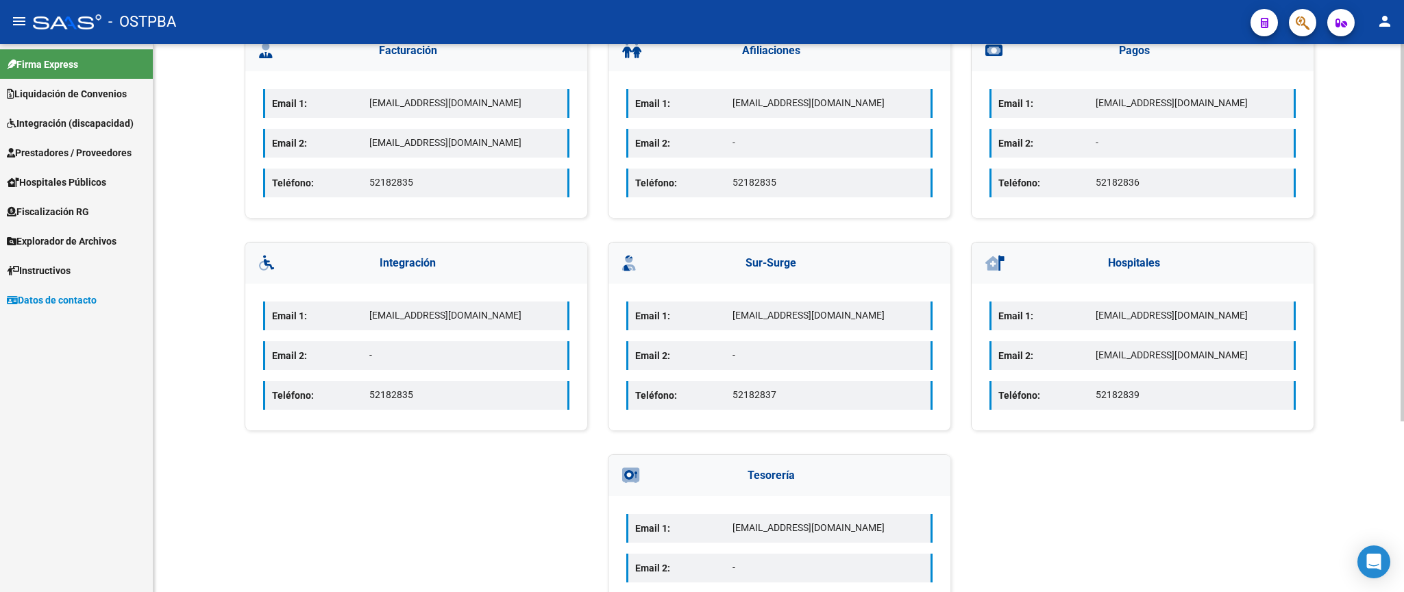
scroll to position [160, 0]
drag, startPoint x: 733, startPoint y: 314, endPoint x: 841, endPoint y: 318, distance: 107.6
click at [841, 318] on p "ofsurprensa@gmail.com" at bounding box center [827, 314] width 191 height 14
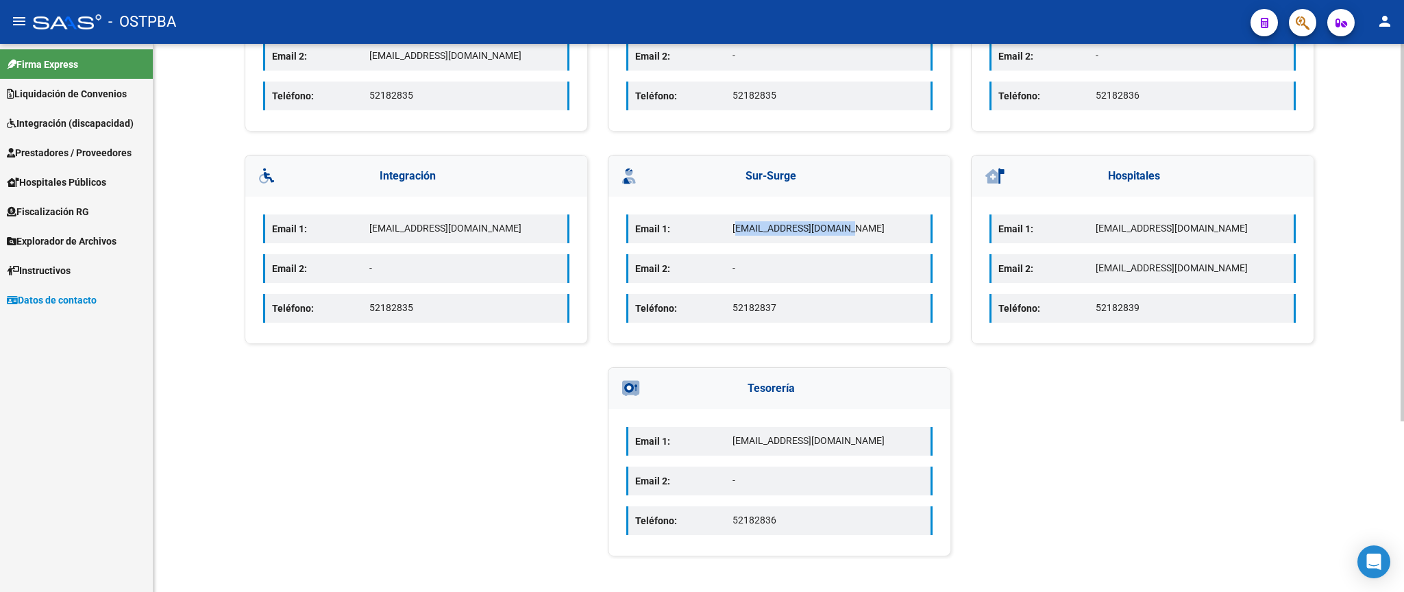
scroll to position [6, 0]
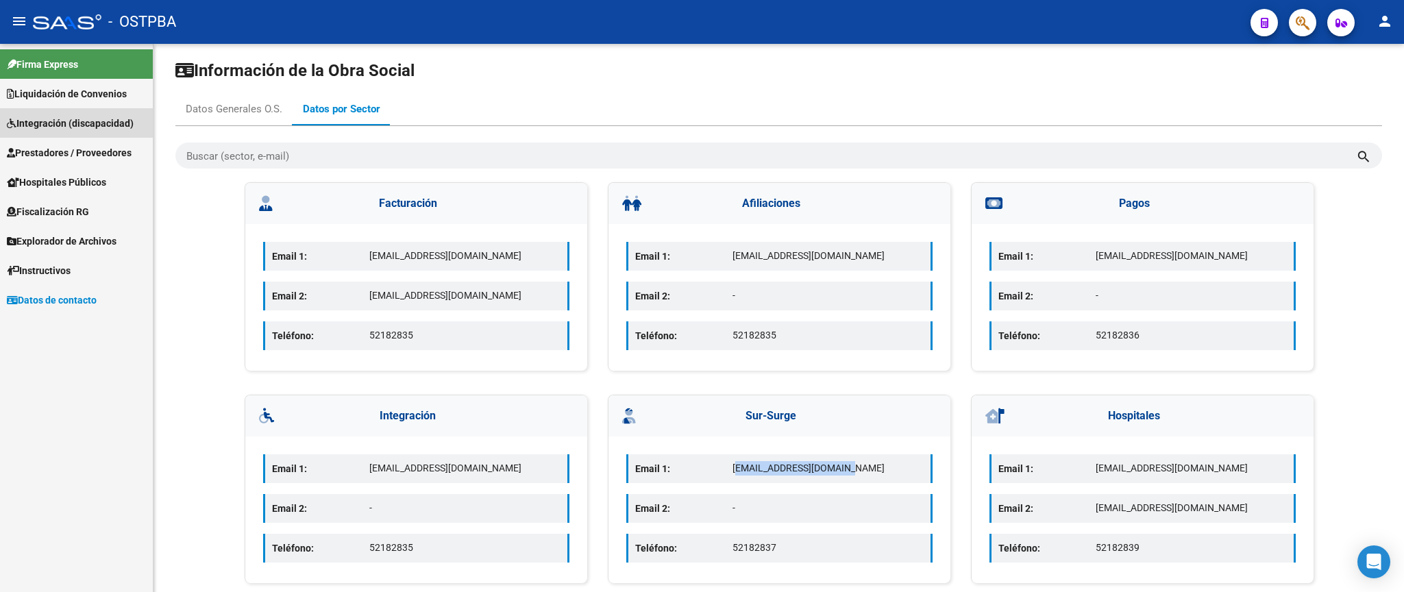
click at [84, 119] on span "Integración (discapacidad)" at bounding box center [70, 123] width 127 height 15
